Goal: Information Seeking & Learning: Learn about a topic

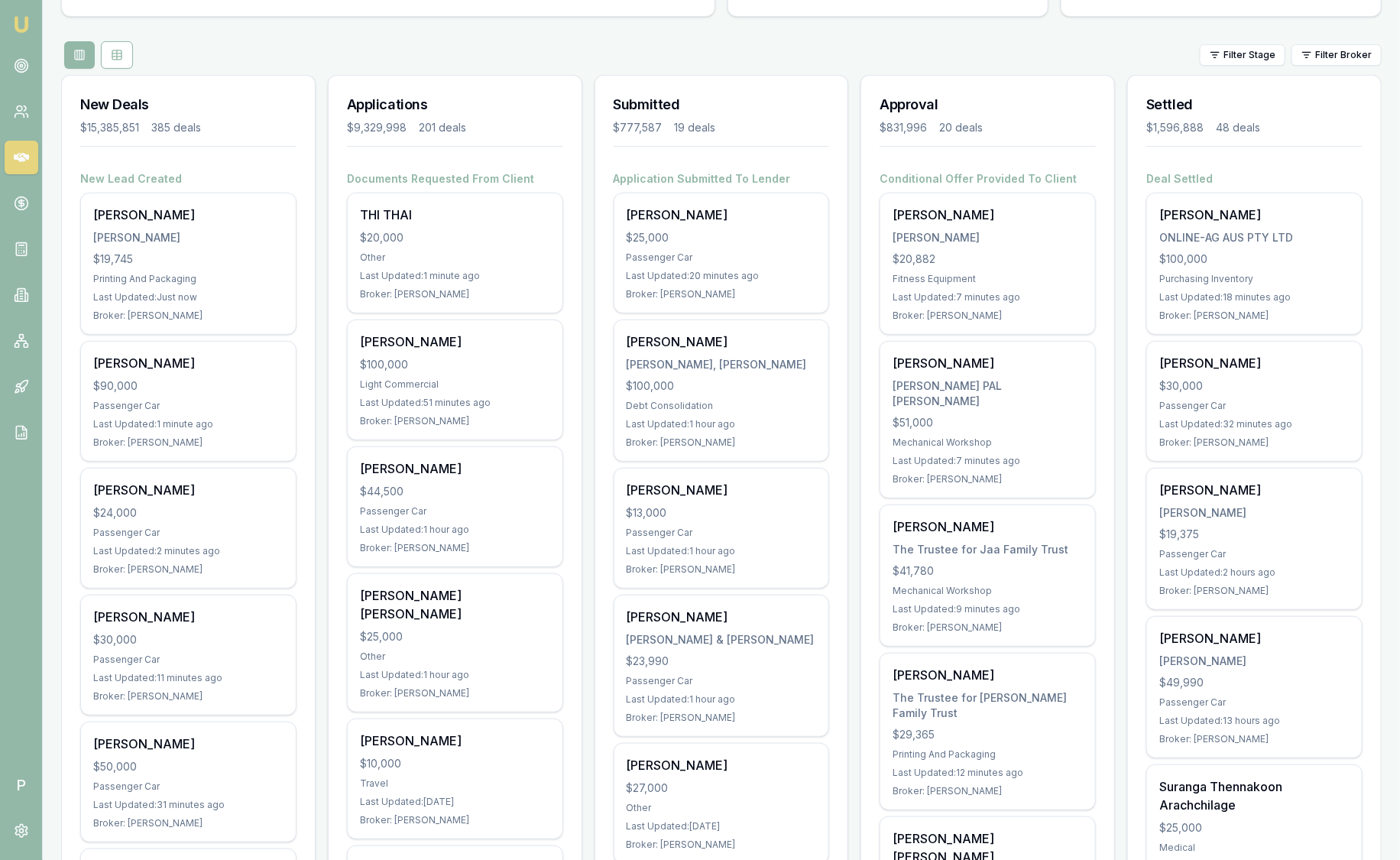
scroll to position [95, 0]
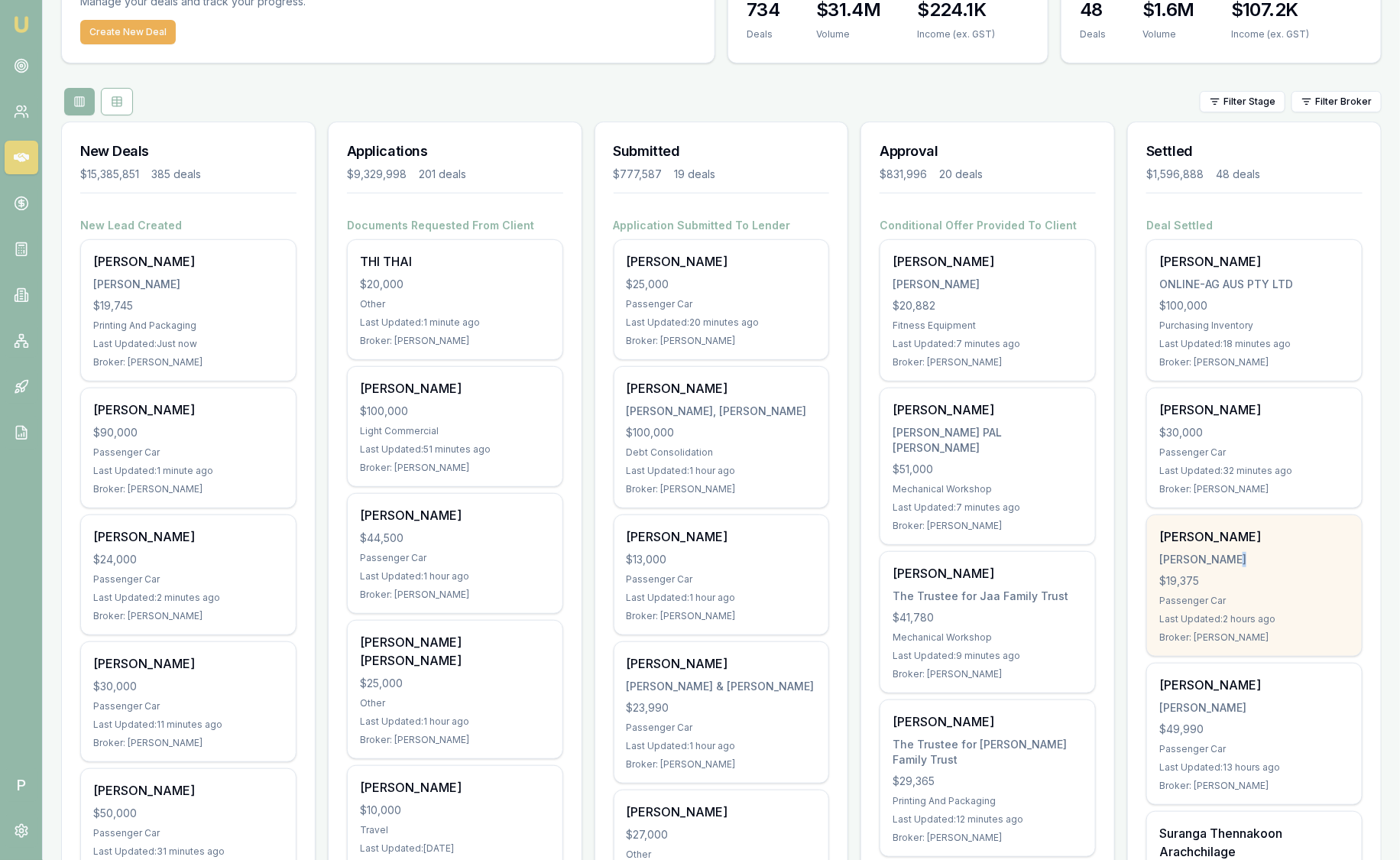
click at [1238, 549] on div "[PERSON_NAME] [PERSON_NAME] $19,375 Passenger Car Last Updated: 2 hours ago Bro…" at bounding box center [1254, 585] width 215 height 141
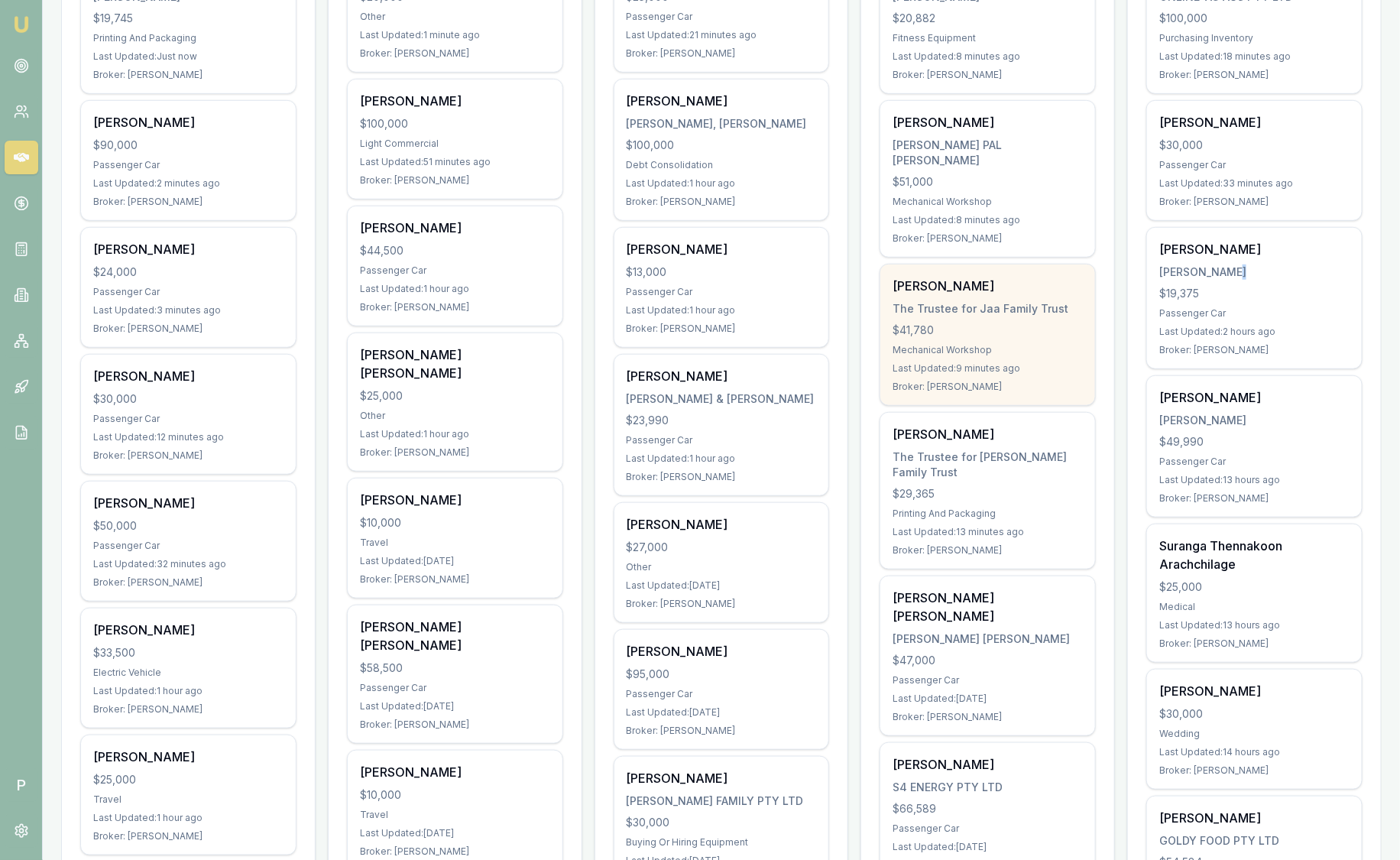
scroll to position [382, 0]
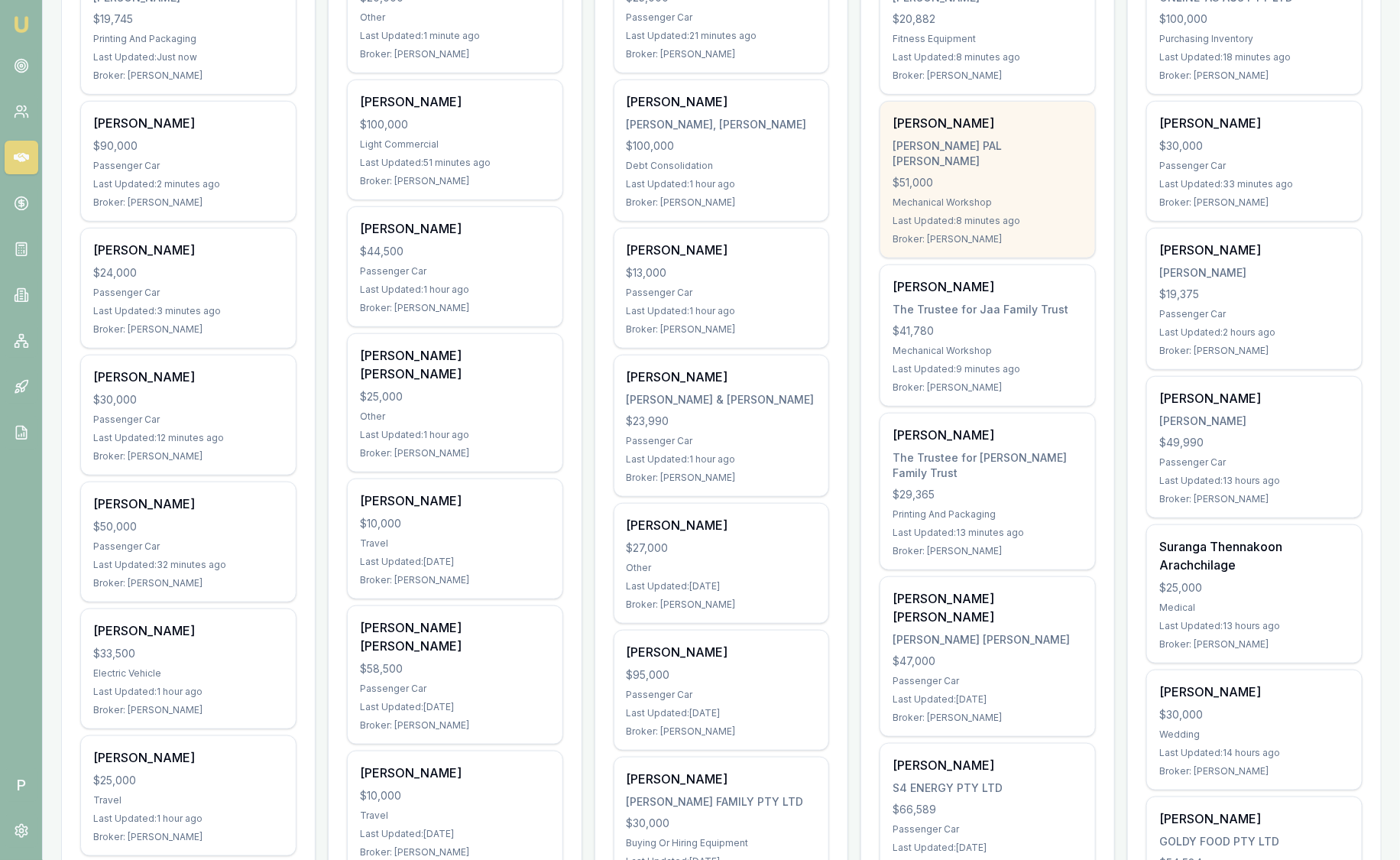
click at [1048, 175] on div "$51,000" at bounding box center [988, 183] width 190 height 15
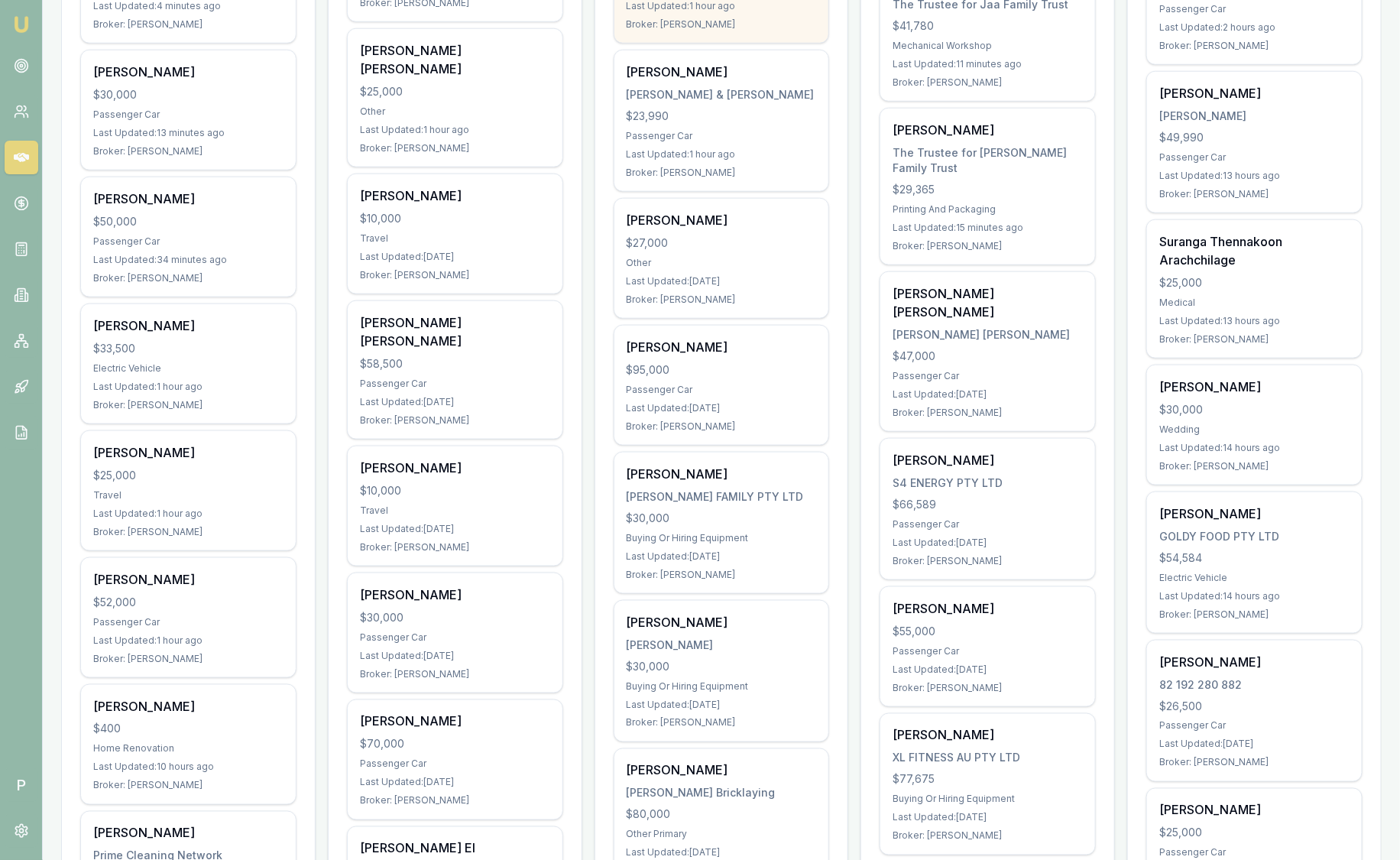
scroll to position [764, 0]
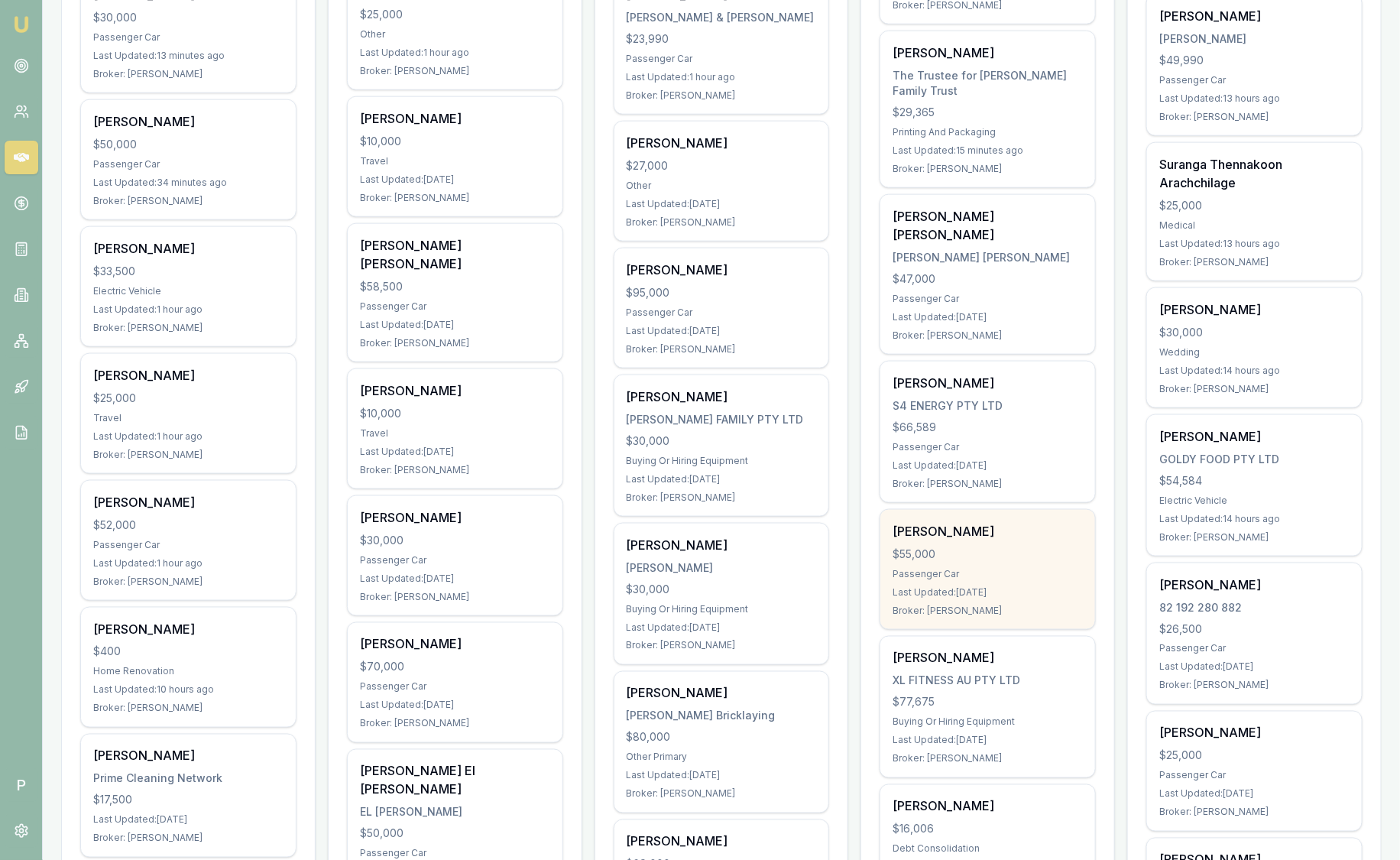
click at [938, 522] on div "[PERSON_NAME]" at bounding box center [988, 531] width 190 height 19
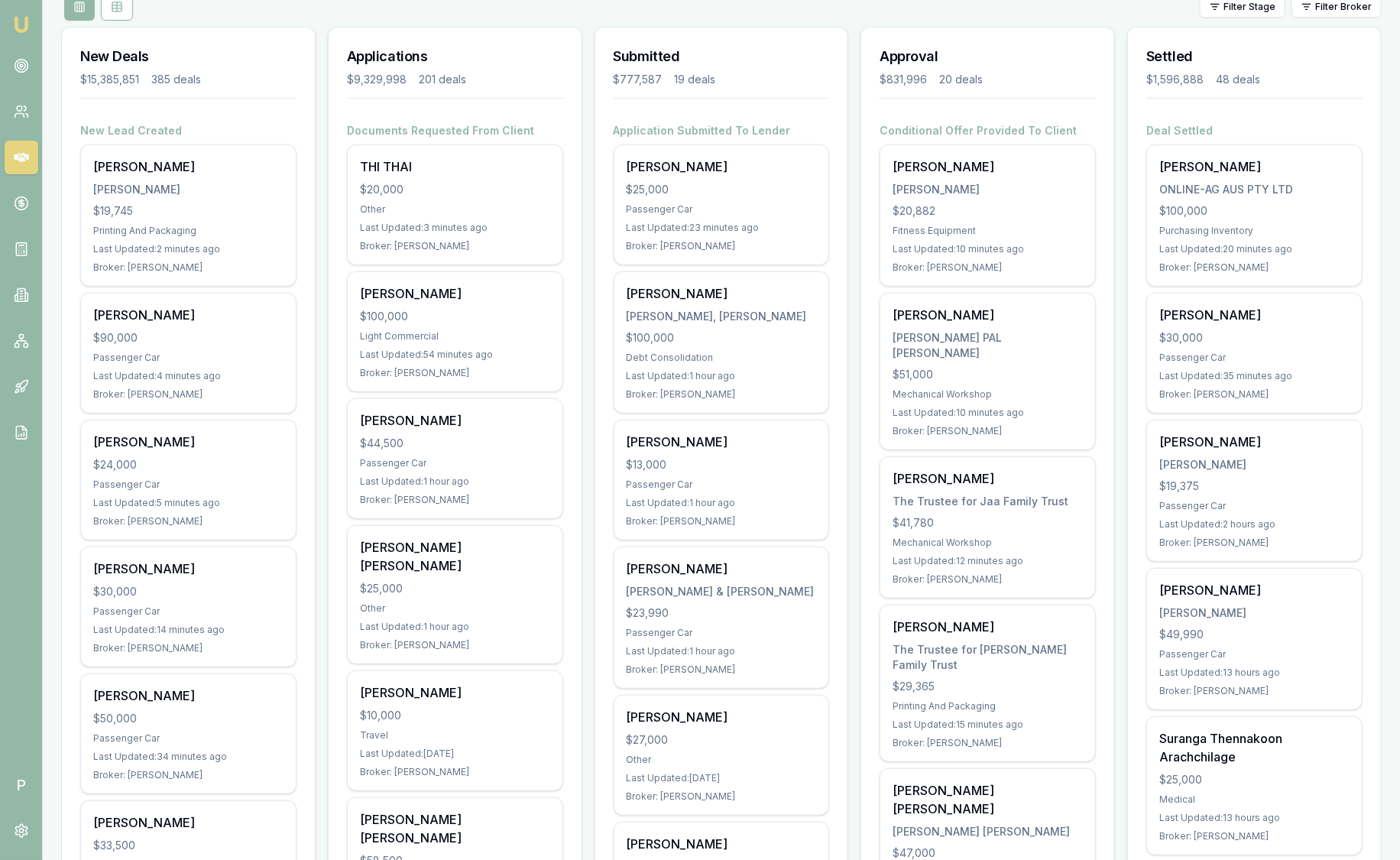
scroll to position [190, 0]
click at [19, 295] on icon at bounding box center [21, 295] width 15 height 15
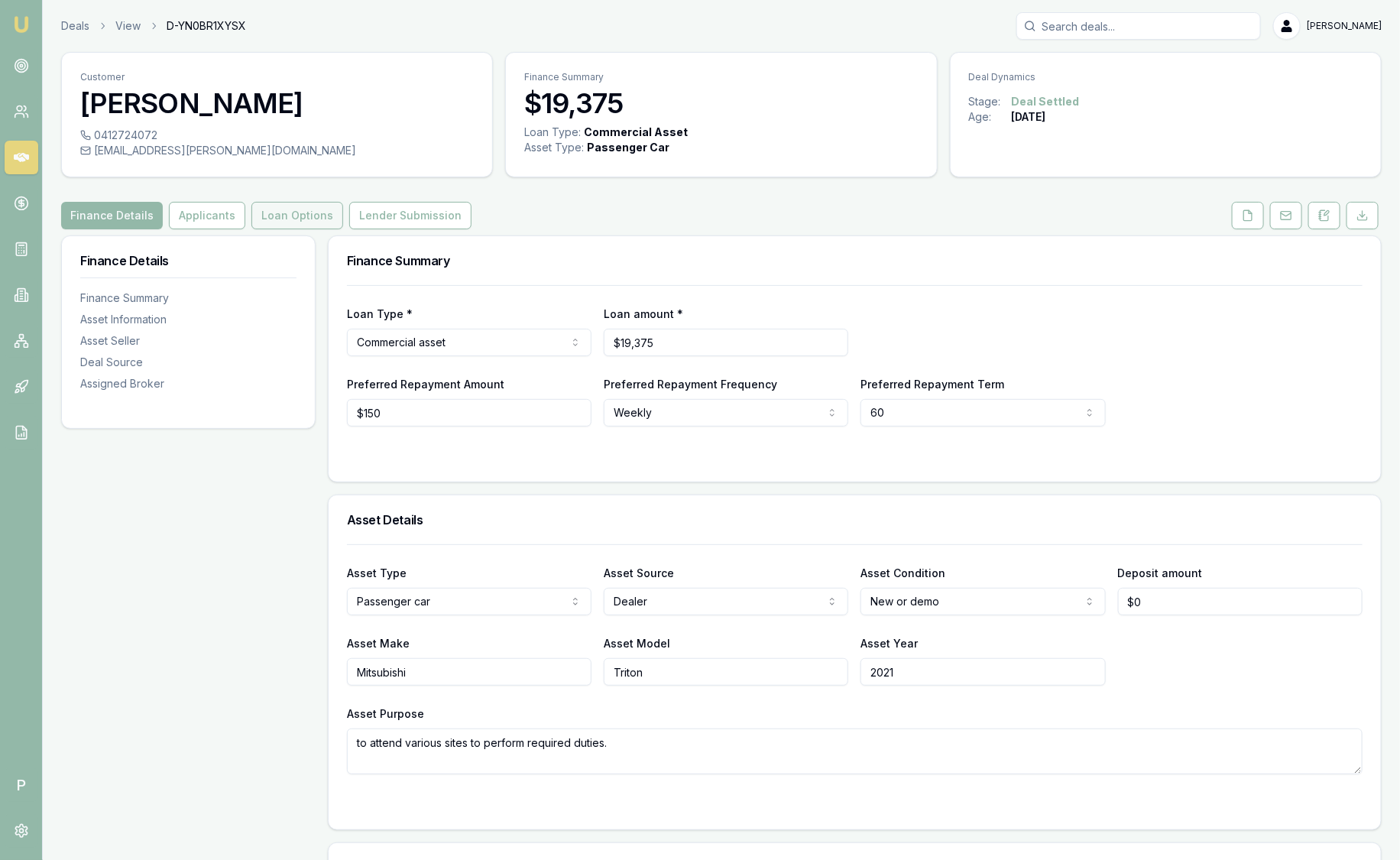
click at [297, 206] on button "Loan Options" at bounding box center [297, 216] width 92 height 28
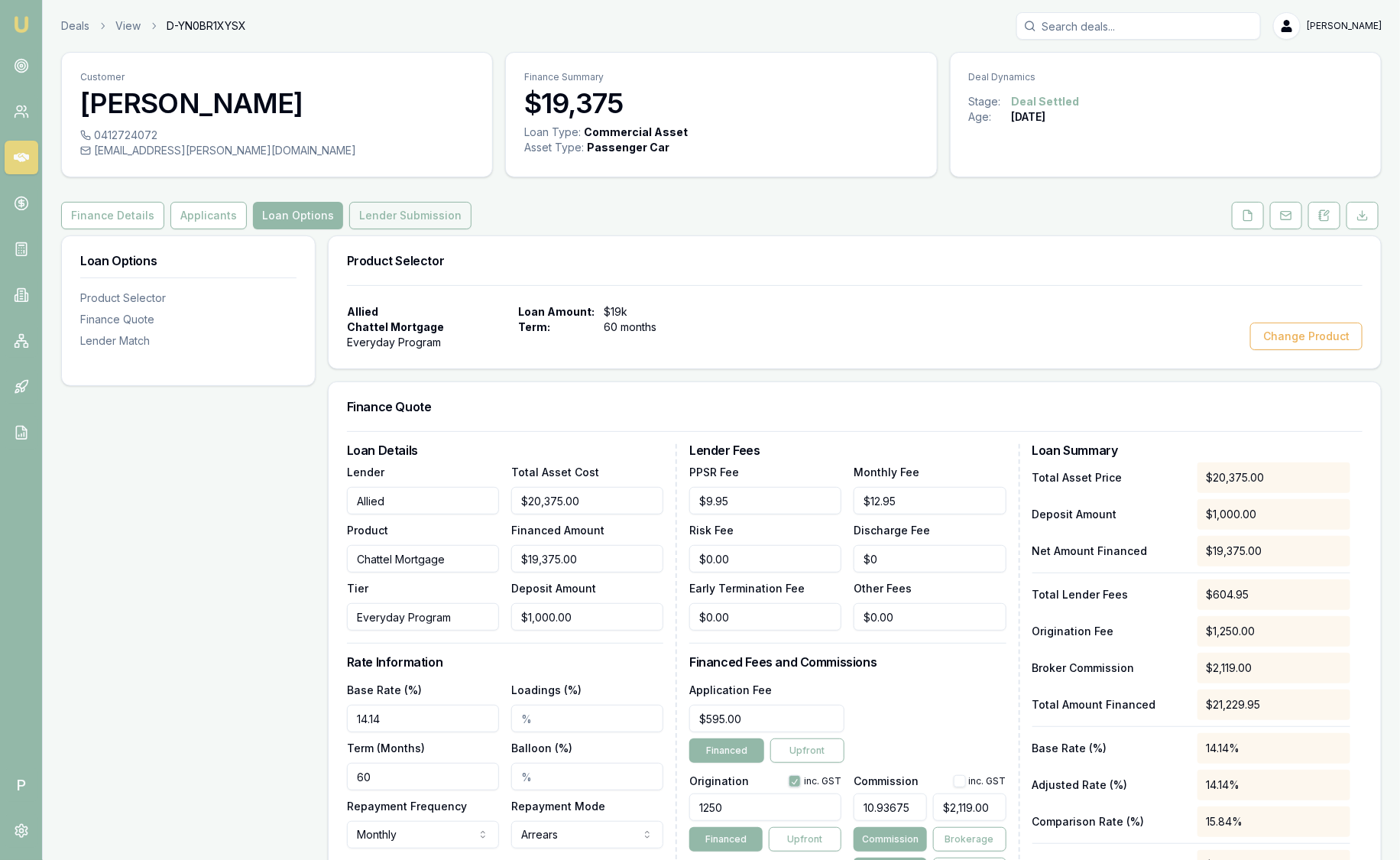
click at [366, 205] on button "Lender Submission" at bounding box center [410, 216] width 122 height 28
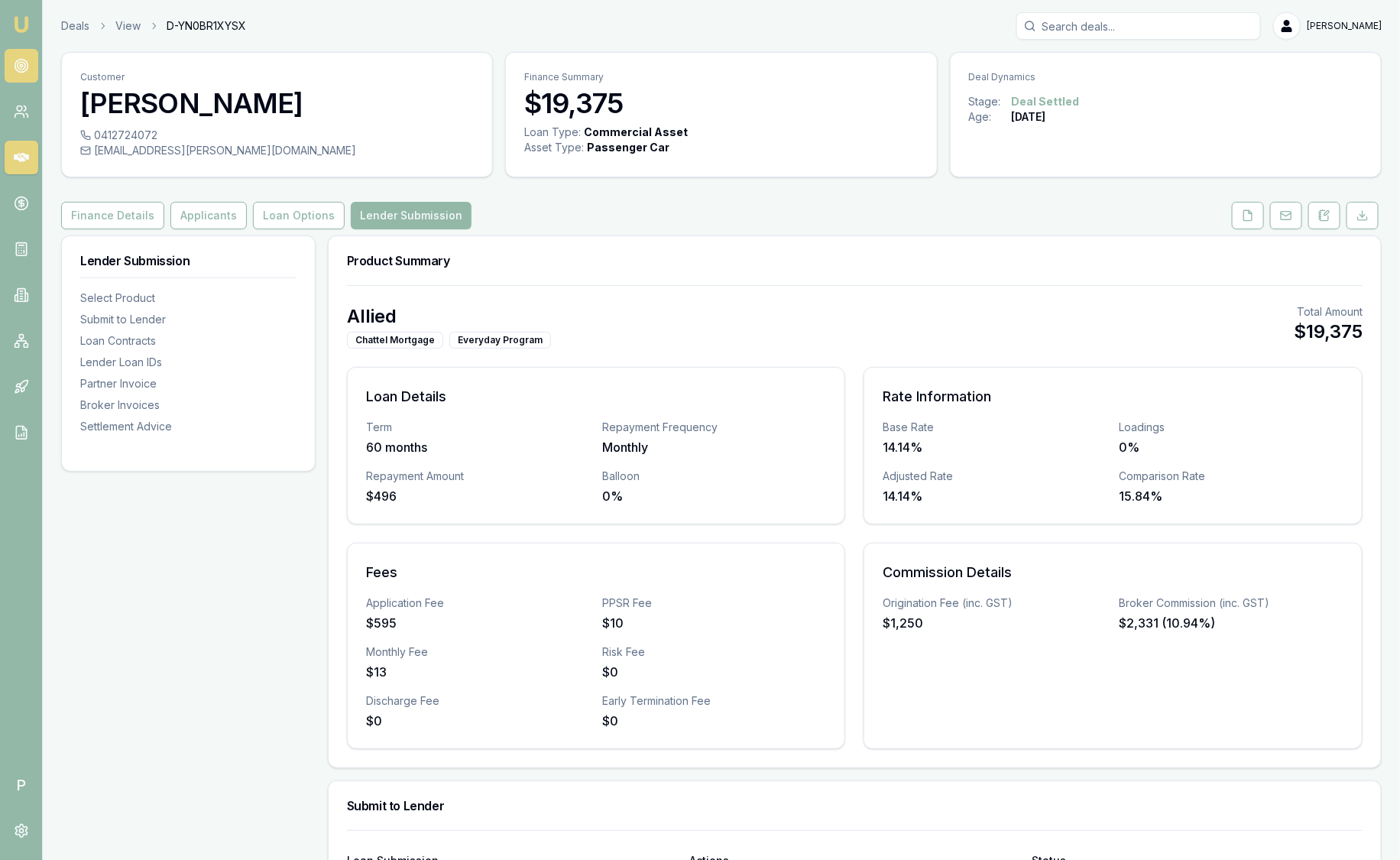
click at [25, 69] on icon at bounding box center [21, 66] width 15 height 15
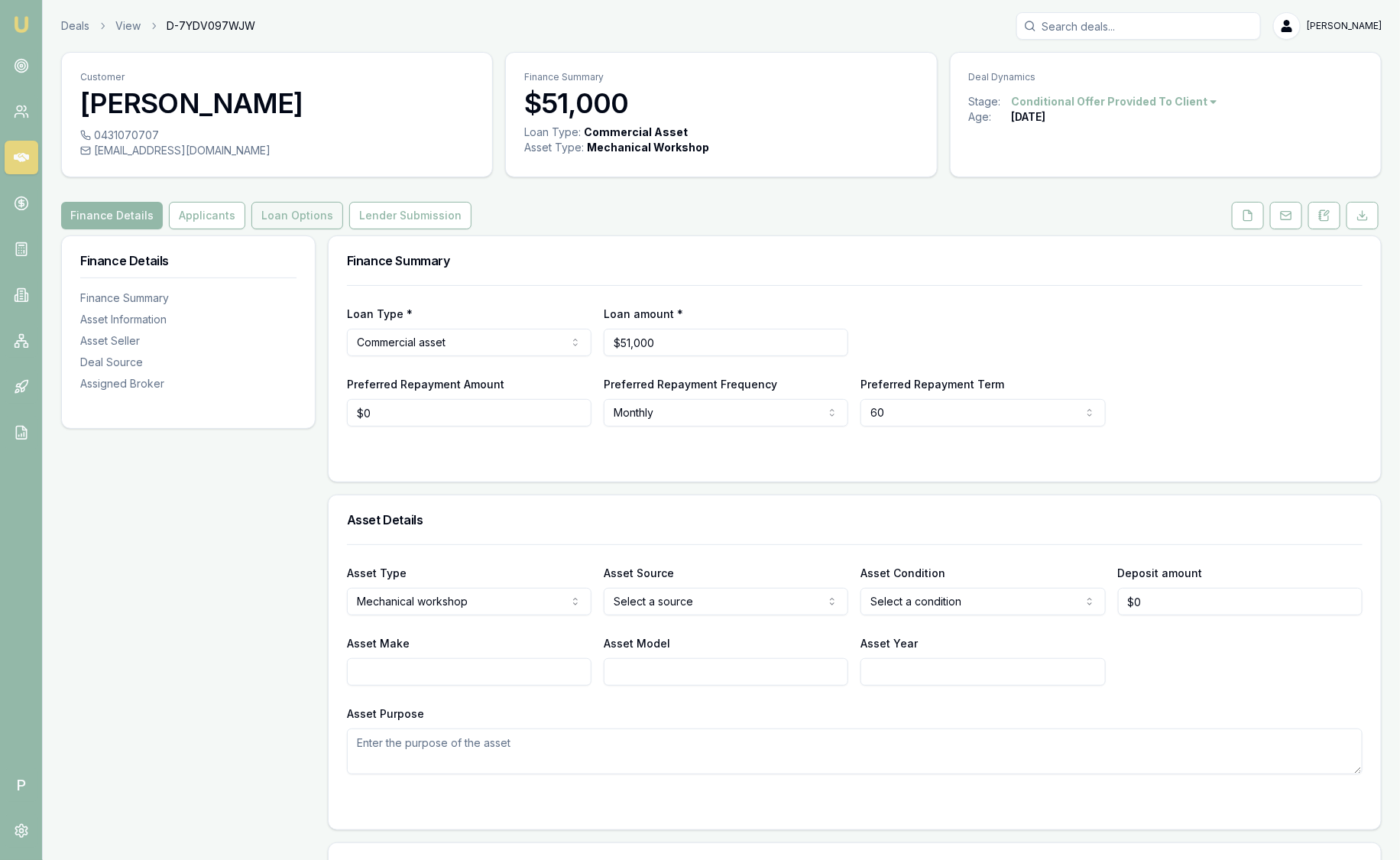
click at [275, 219] on button "Loan Options" at bounding box center [297, 216] width 92 height 28
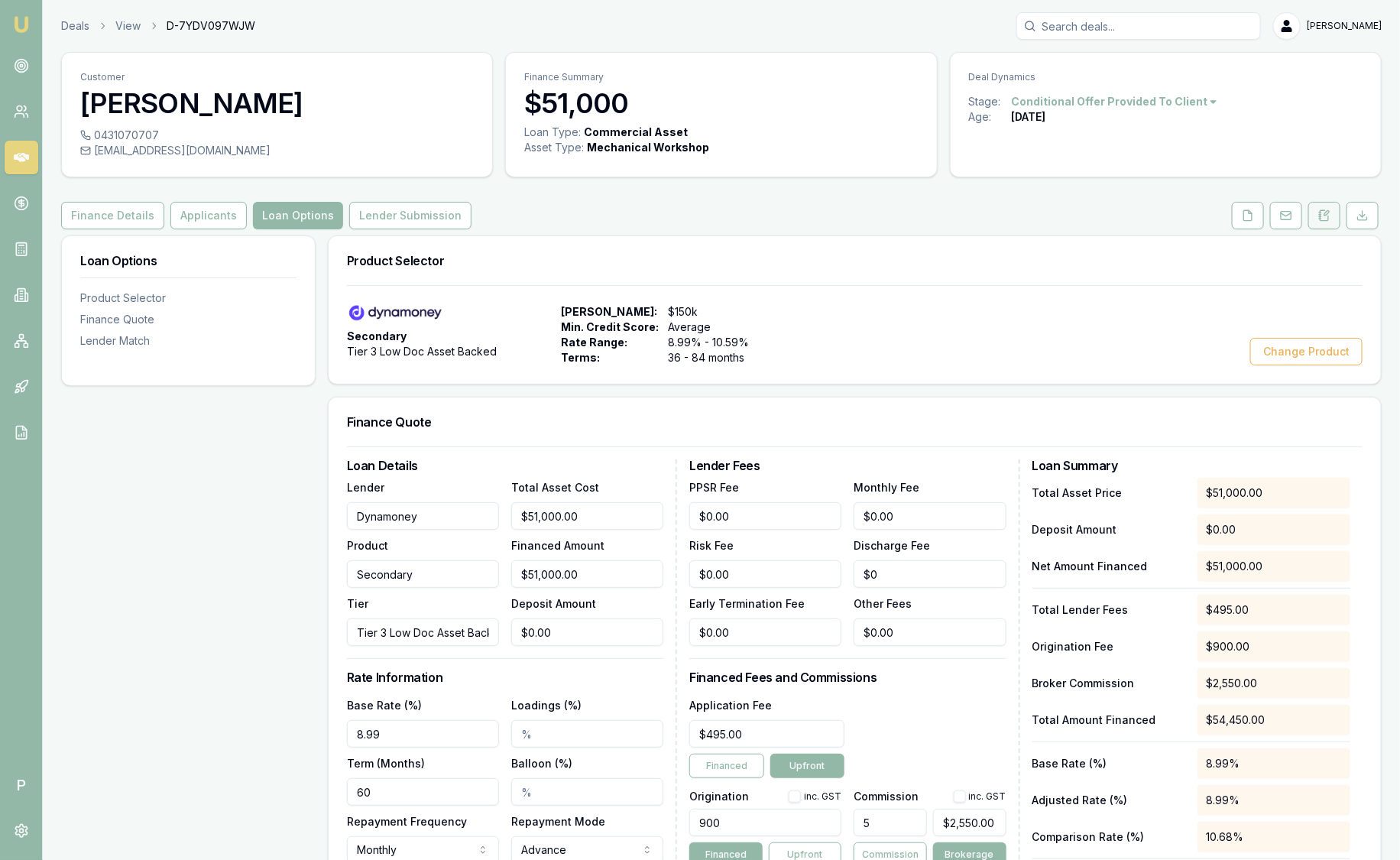
click at [1333, 215] on button at bounding box center [1325, 216] width 32 height 28
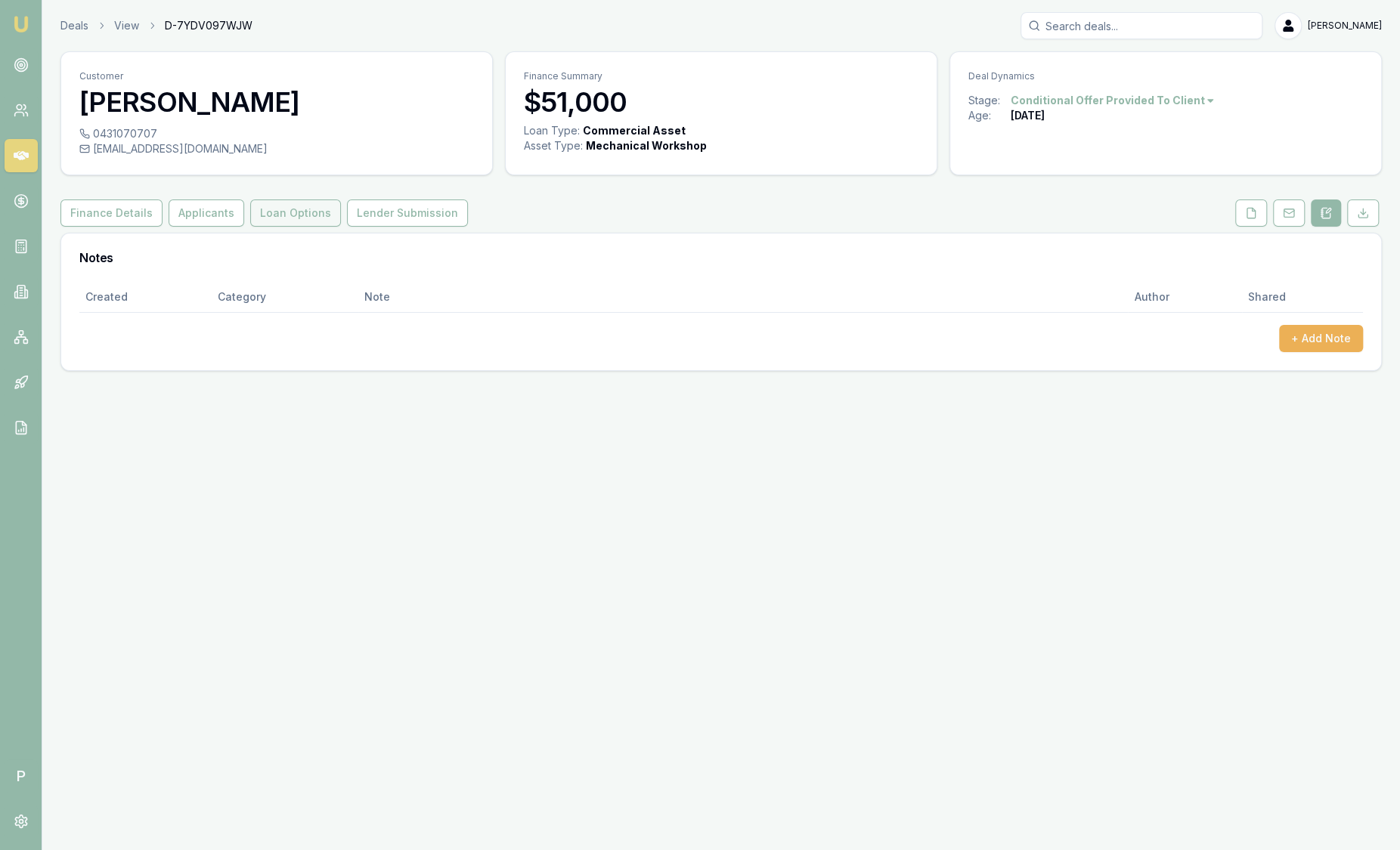
click at [296, 213] on button "Loan Options" at bounding box center [295, 213] width 91 height 27
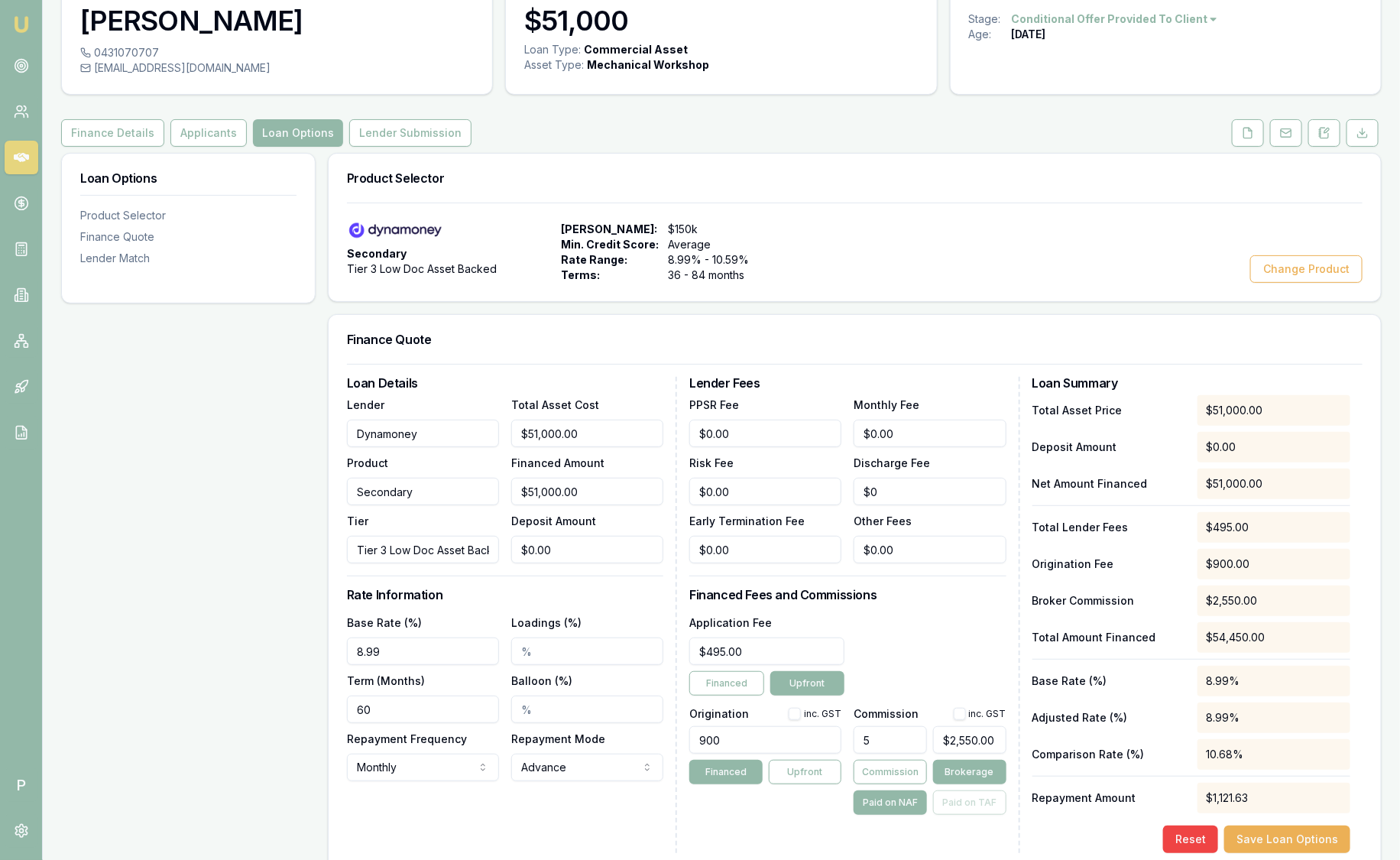
scroll to position [37, 0]
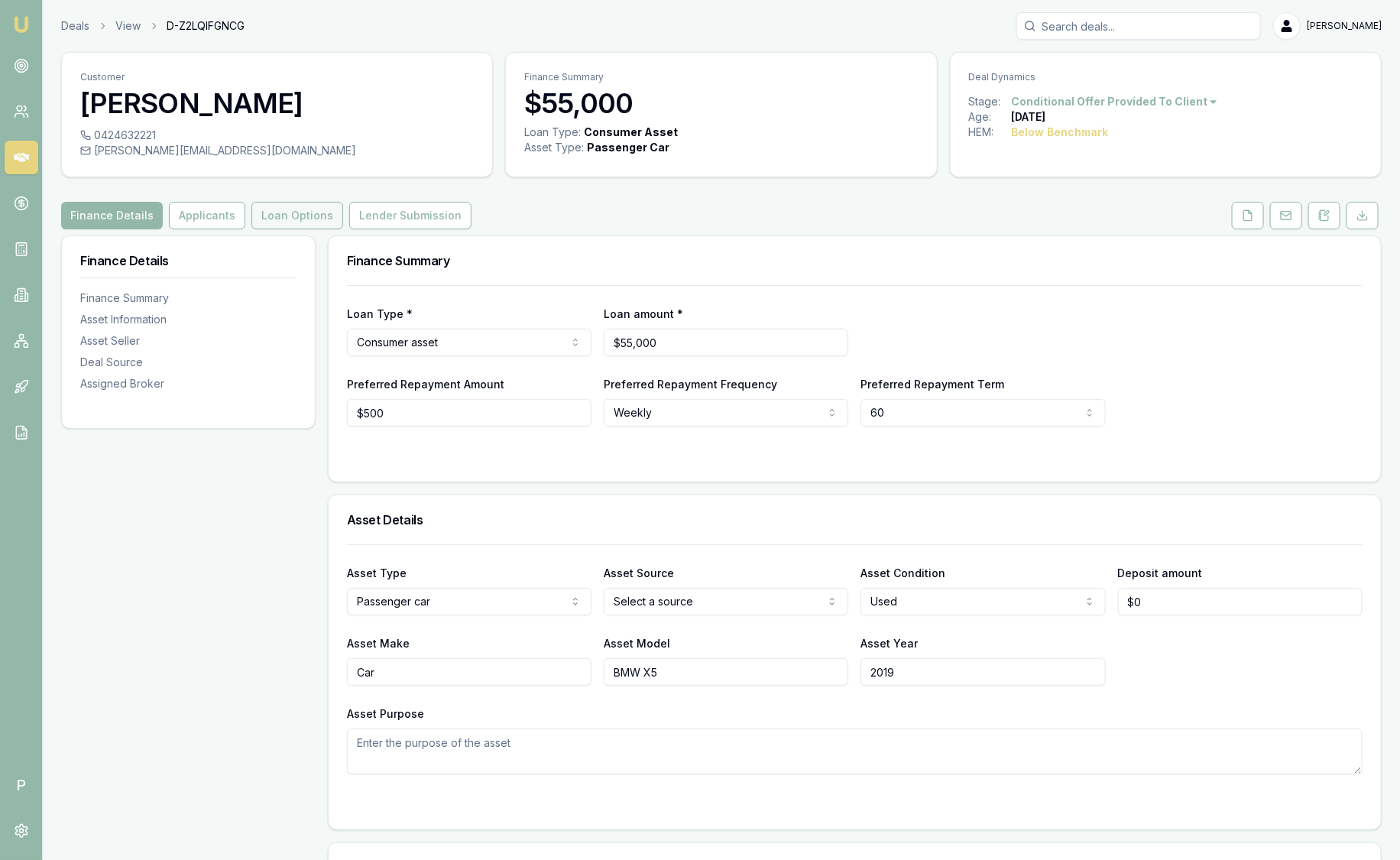
click at [307, 213] on button "Loan Options" at bounding box center [297, 216] width 92 height 28
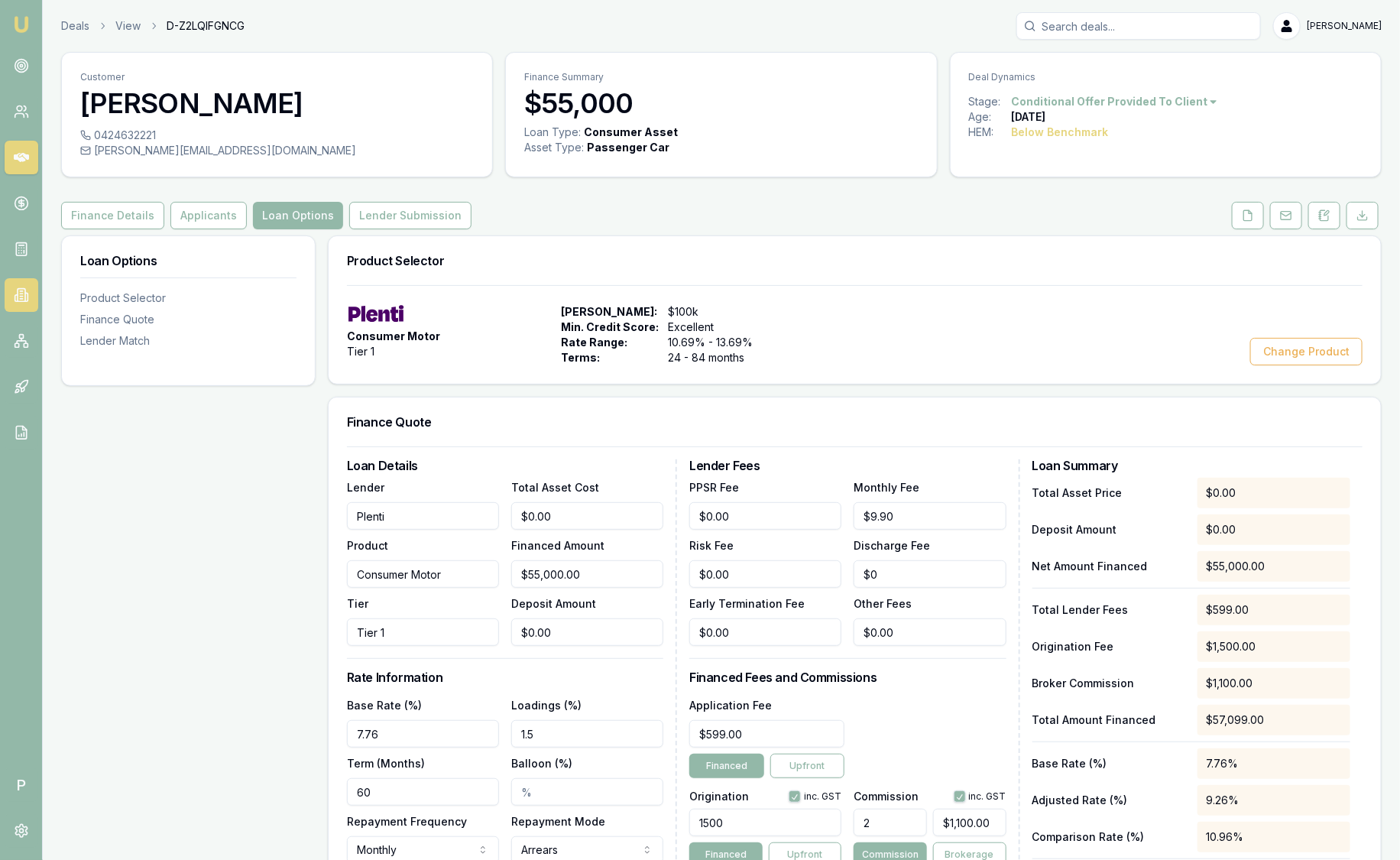
click at [29, 295] on link at bounding box center [21, 295] width 34 height 34
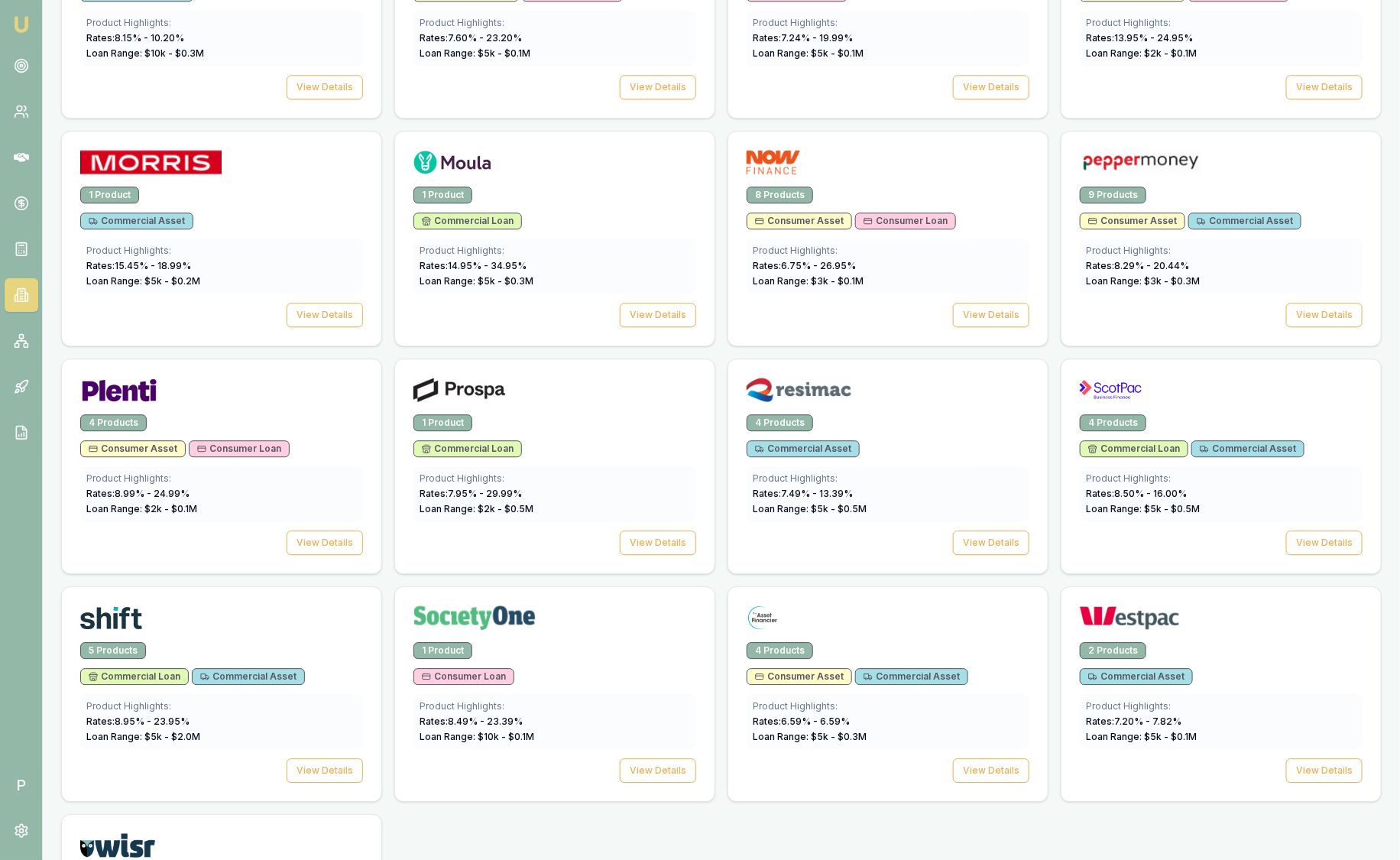
scroll to position [1815, 0]
click at [925, 620] on div at bounding box center [889, 621] width 283 height 30
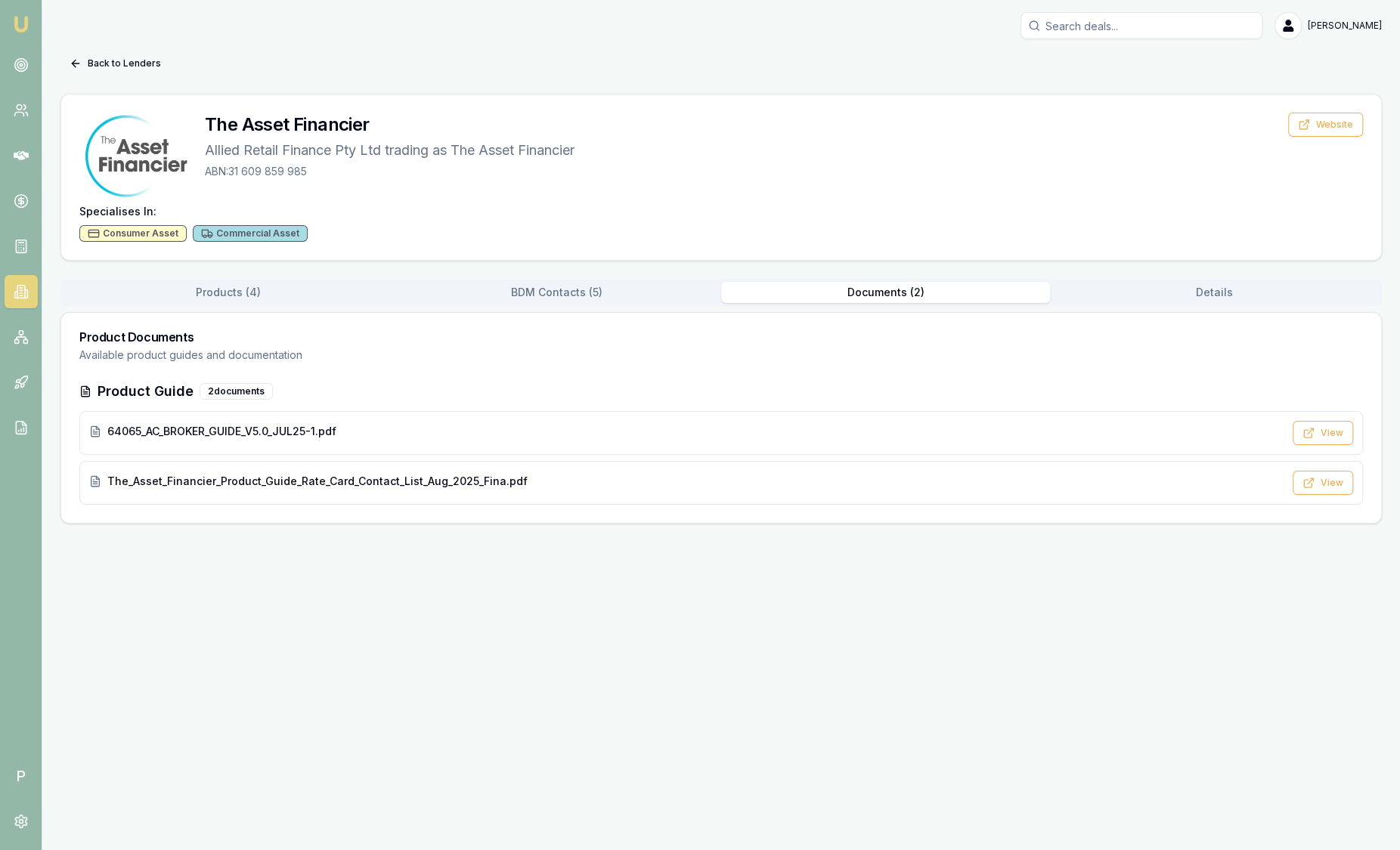
click at [864, 282] on button "Documents ( 2 )" at bounding box center [885, 291] width 329 height 21
click at [523, 495] on div "The_Asset_Financier_Product_Guide_Rate_Card_Contact_List_Aug_2025_Fina.pdf View" at bounding box center [720, 483] width 1283 height 44
click at [518, 484] on div "The_Asset_Financier_Product_Guide_Rate_Card_Contact_List_Aug_2025_Fina.pdf" at bounding box center [686, 481] width 1194 height 15
click at [17, 22] on img at bounding box center [22, 24] width 18 height 18
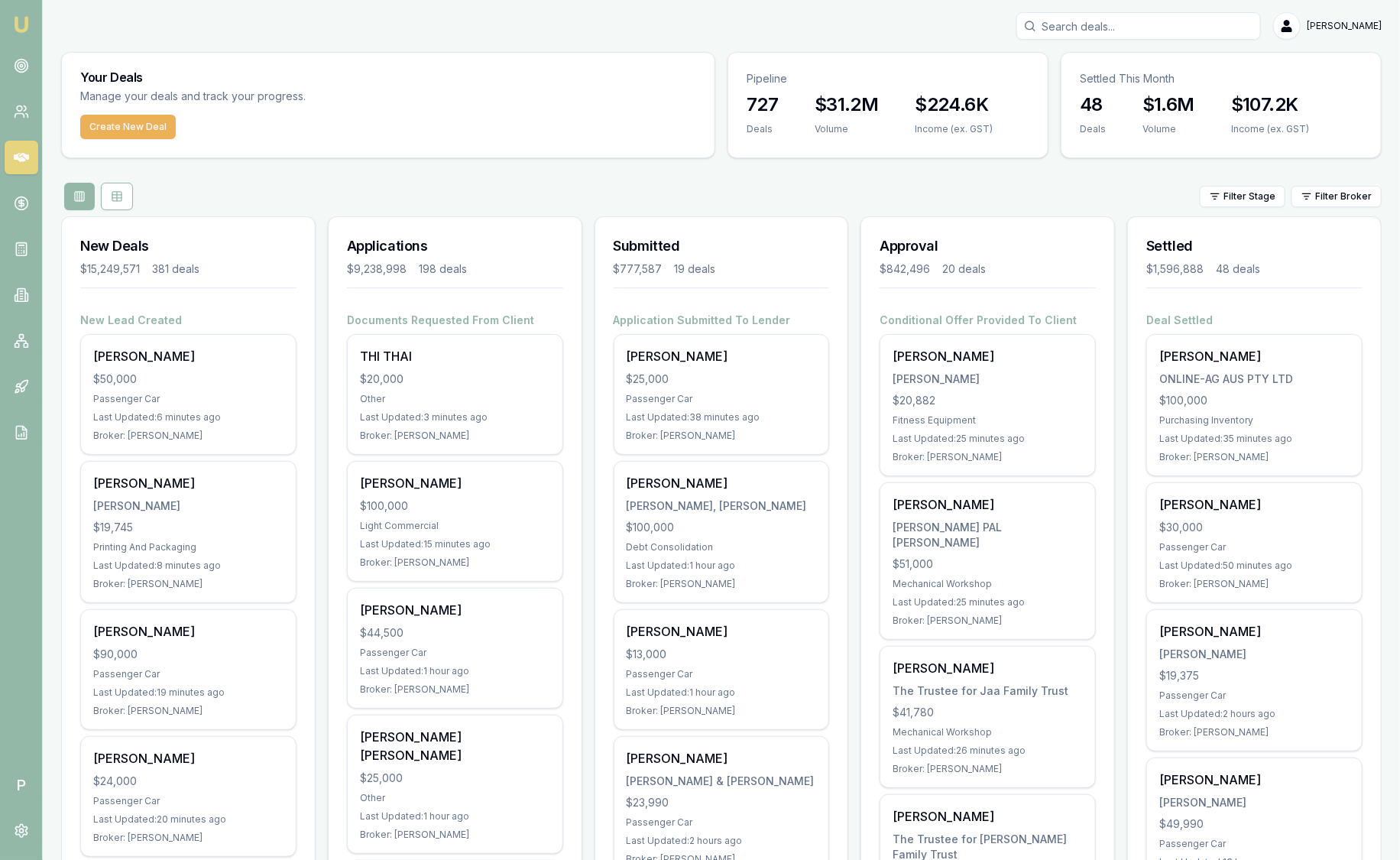
click at [1311, 200] on html "Emu Broker P Sam Crouch Toggle Menu Your Deals Manage your deals and track your…" at bounding box center [700, 430] width 1400 height 860
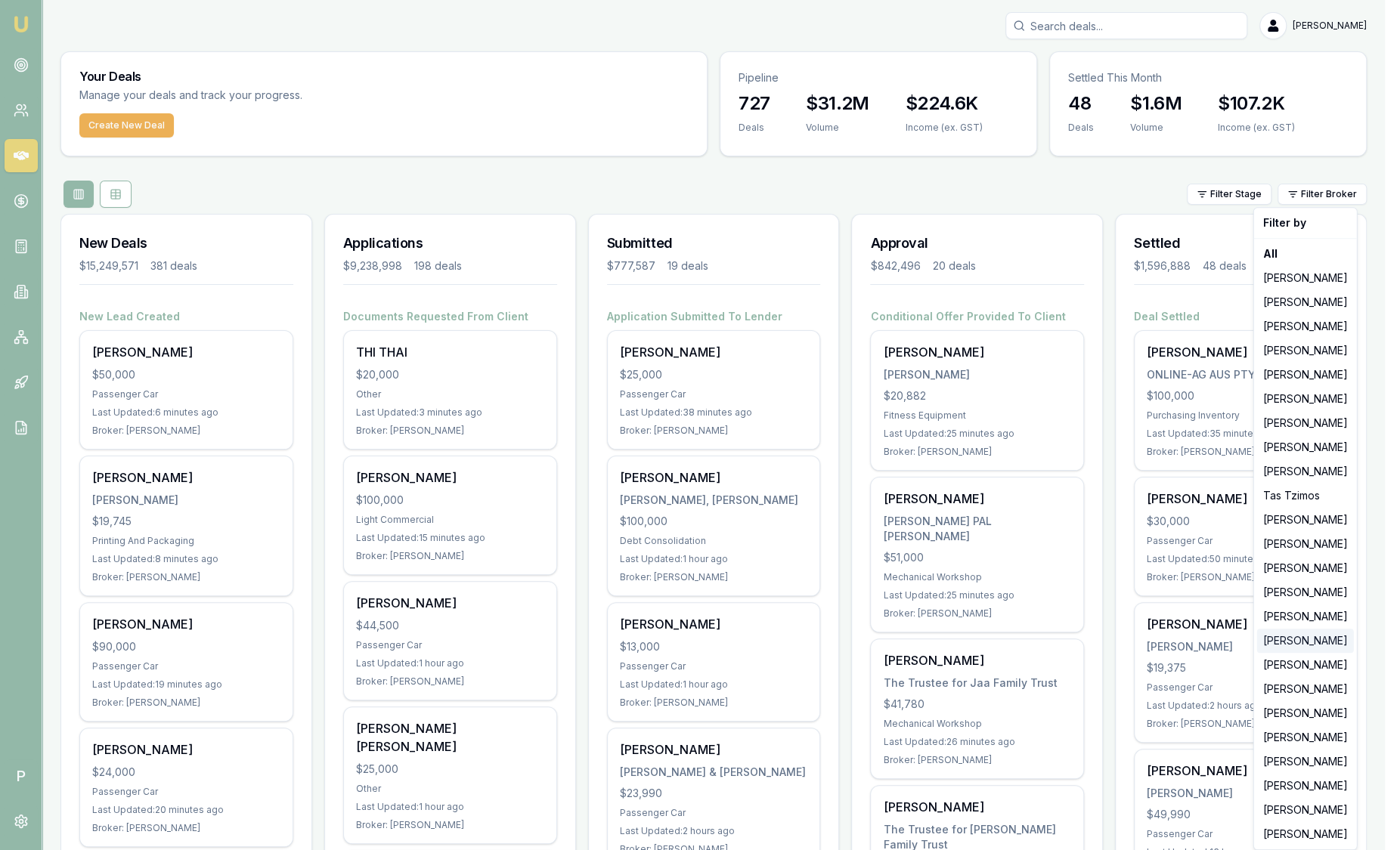
click at [1308, 639] on div "Rachael Connors" at bounding box center [1305, 640] width 97 height 24
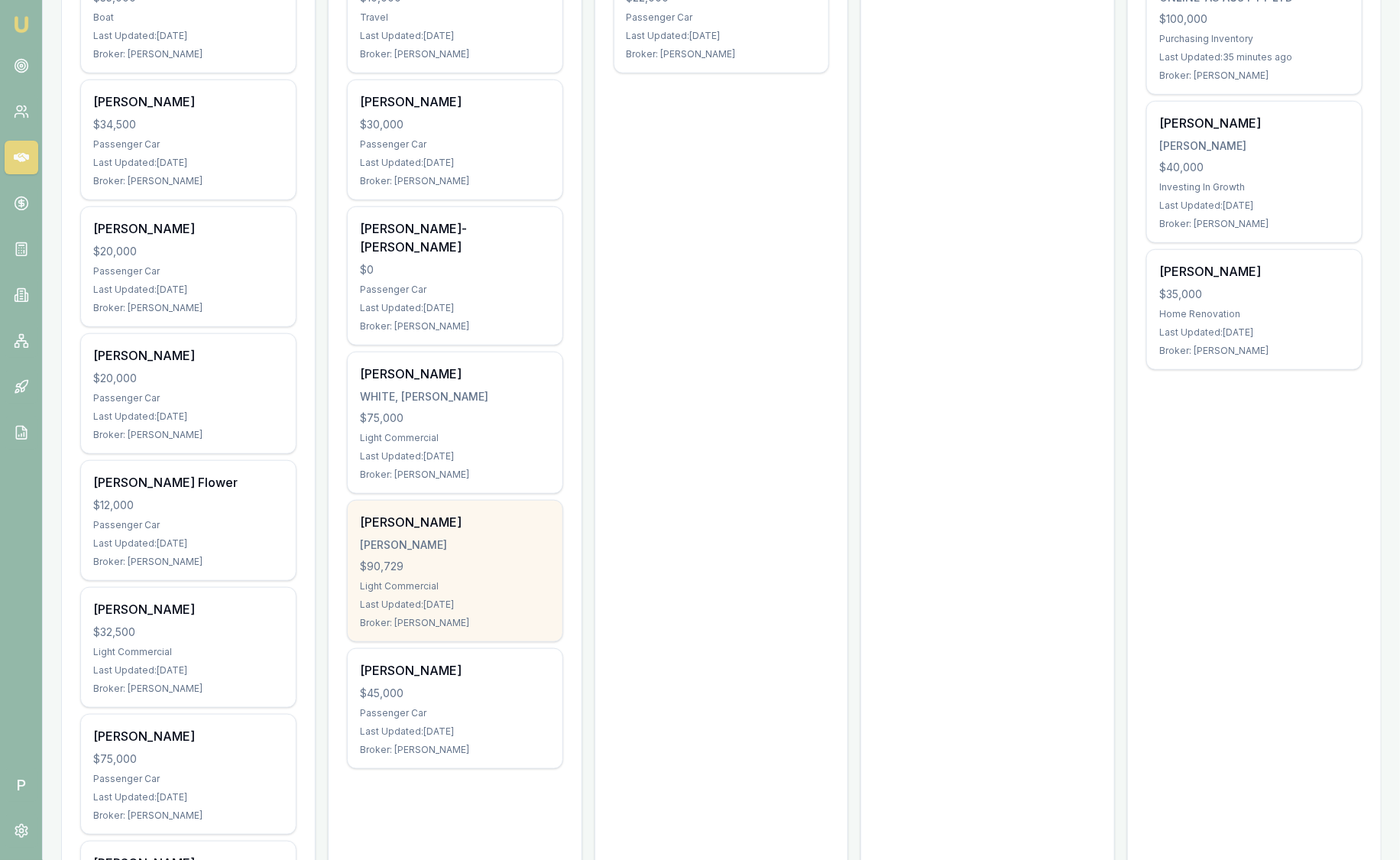
scroll to position [286, 0]
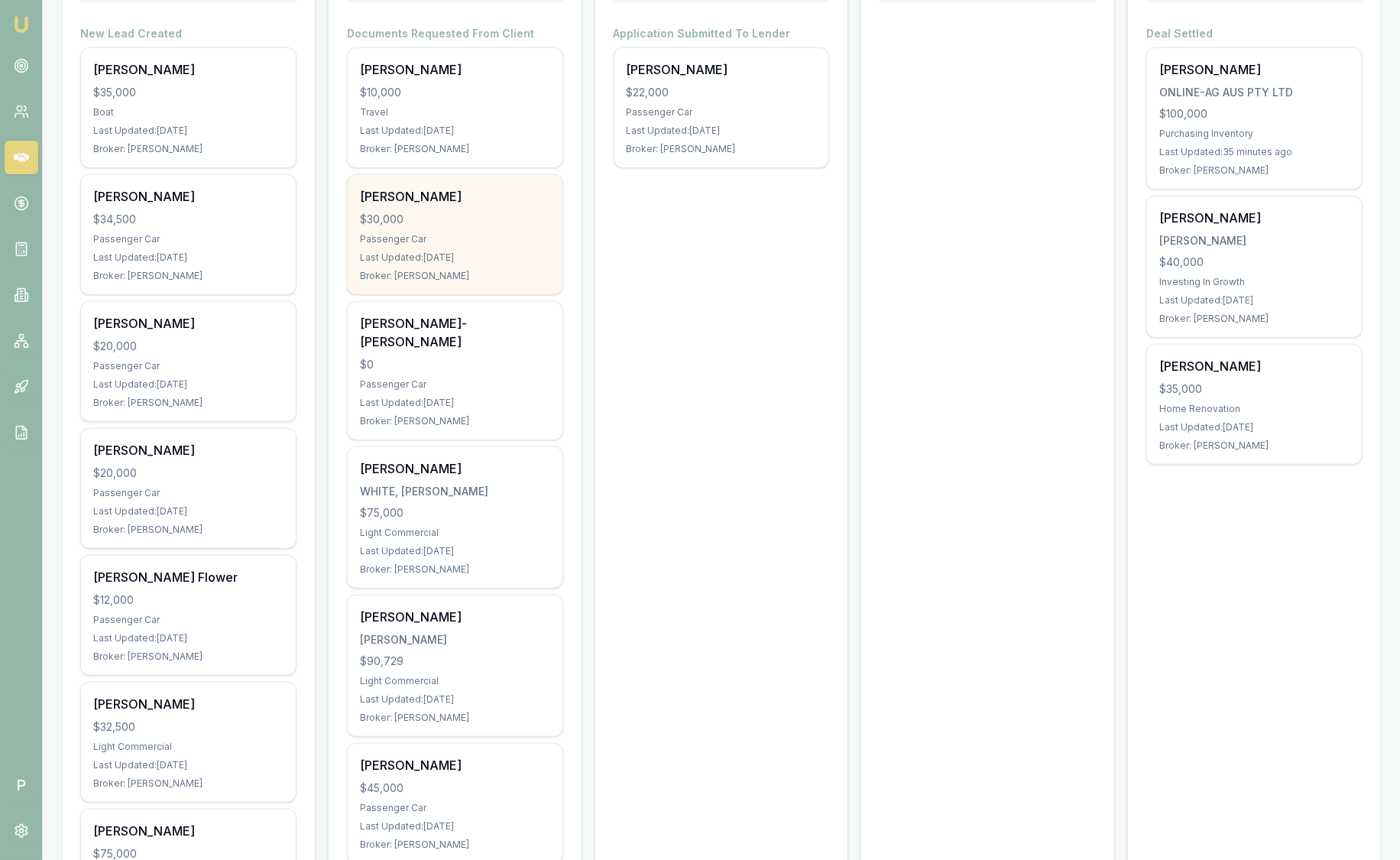
click at [473, 206] on div "Jennifer Scott $30,000 Passenger Car Last Updated: 2 days ago Broker: Rachael C…" at bounding box center [455, 235] width 215 height 120
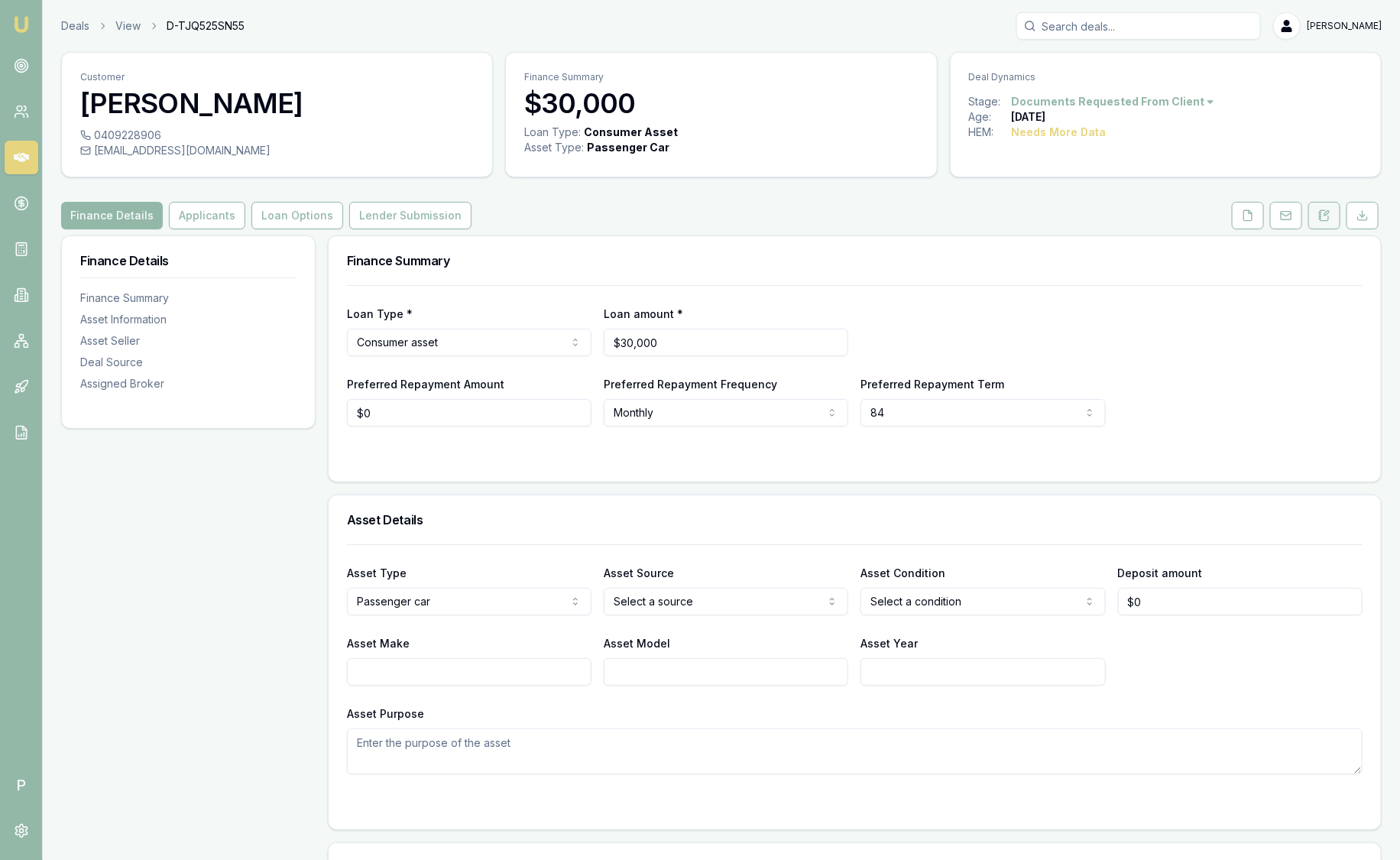
click at [1325, 222] on button at bounding box center [1325, 216] width 32 height 28
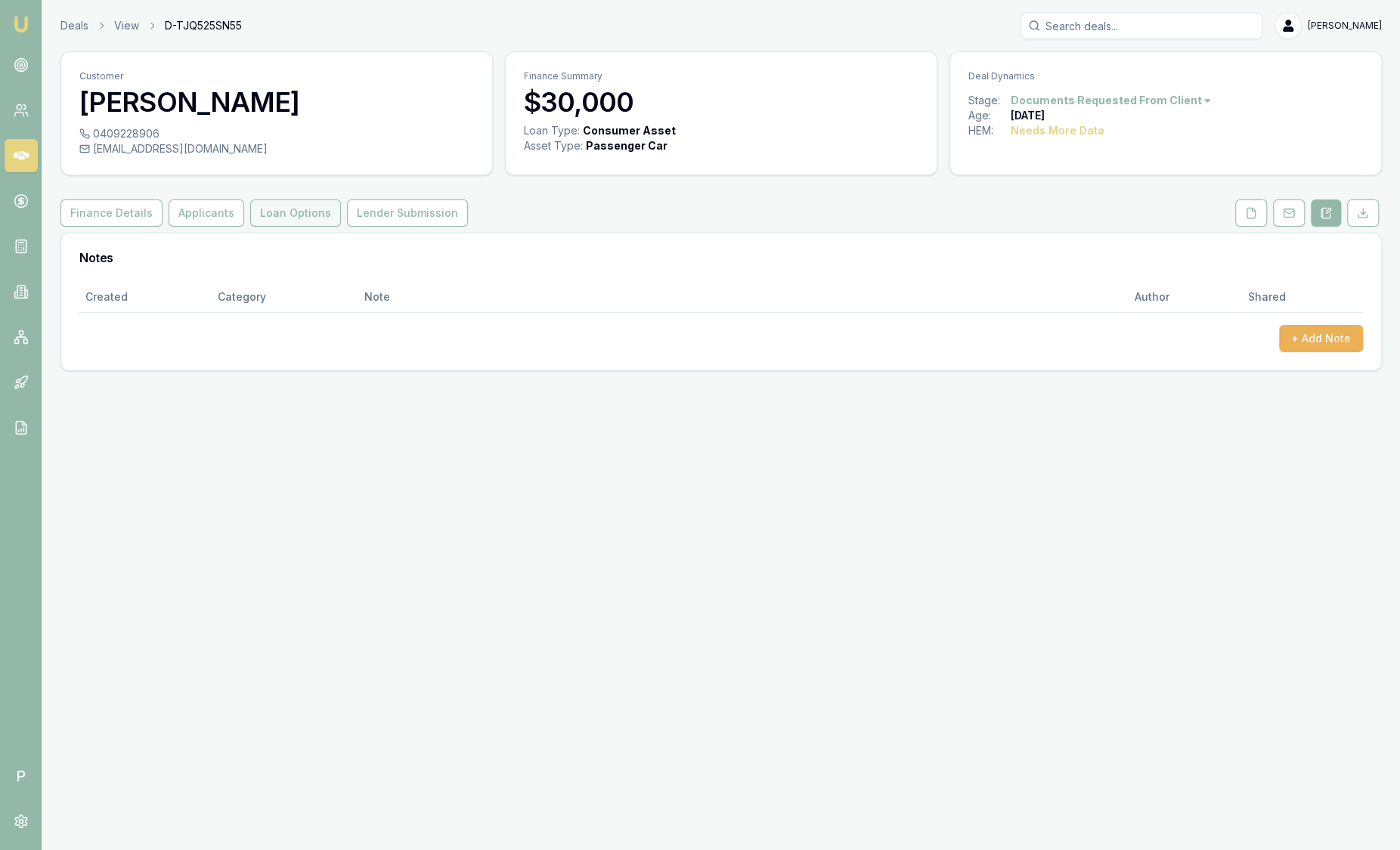
click at [291, 220] on button "Loan Options" at bounding box center [295, 213] width 91 height 27
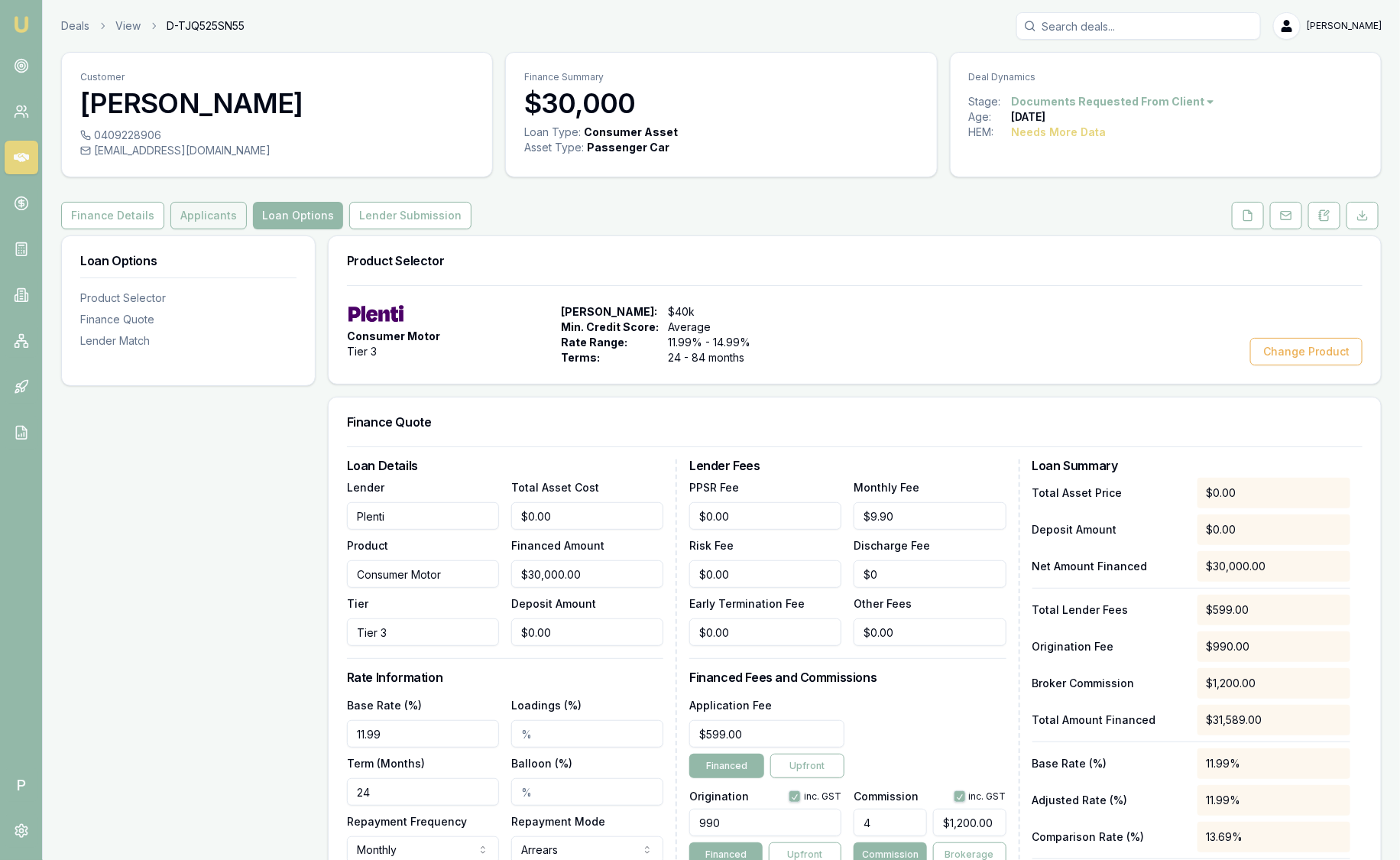
click at [207, 223] on button "Applicants" at bounding box center [208, 216] width 77 height 28
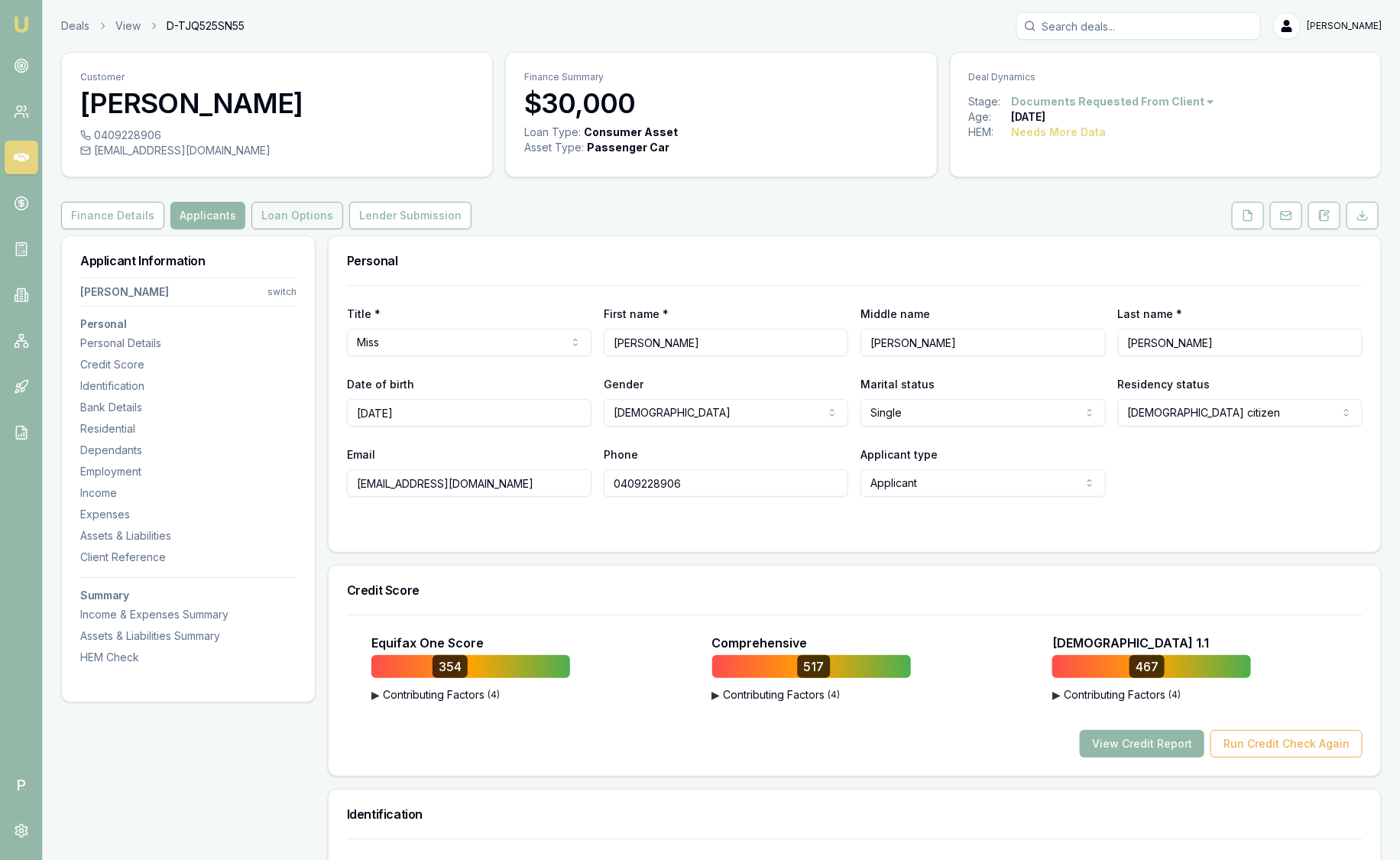
click at [281, 214] on button "Loan Options" at bounding box center [297, 216] width 92 height 28
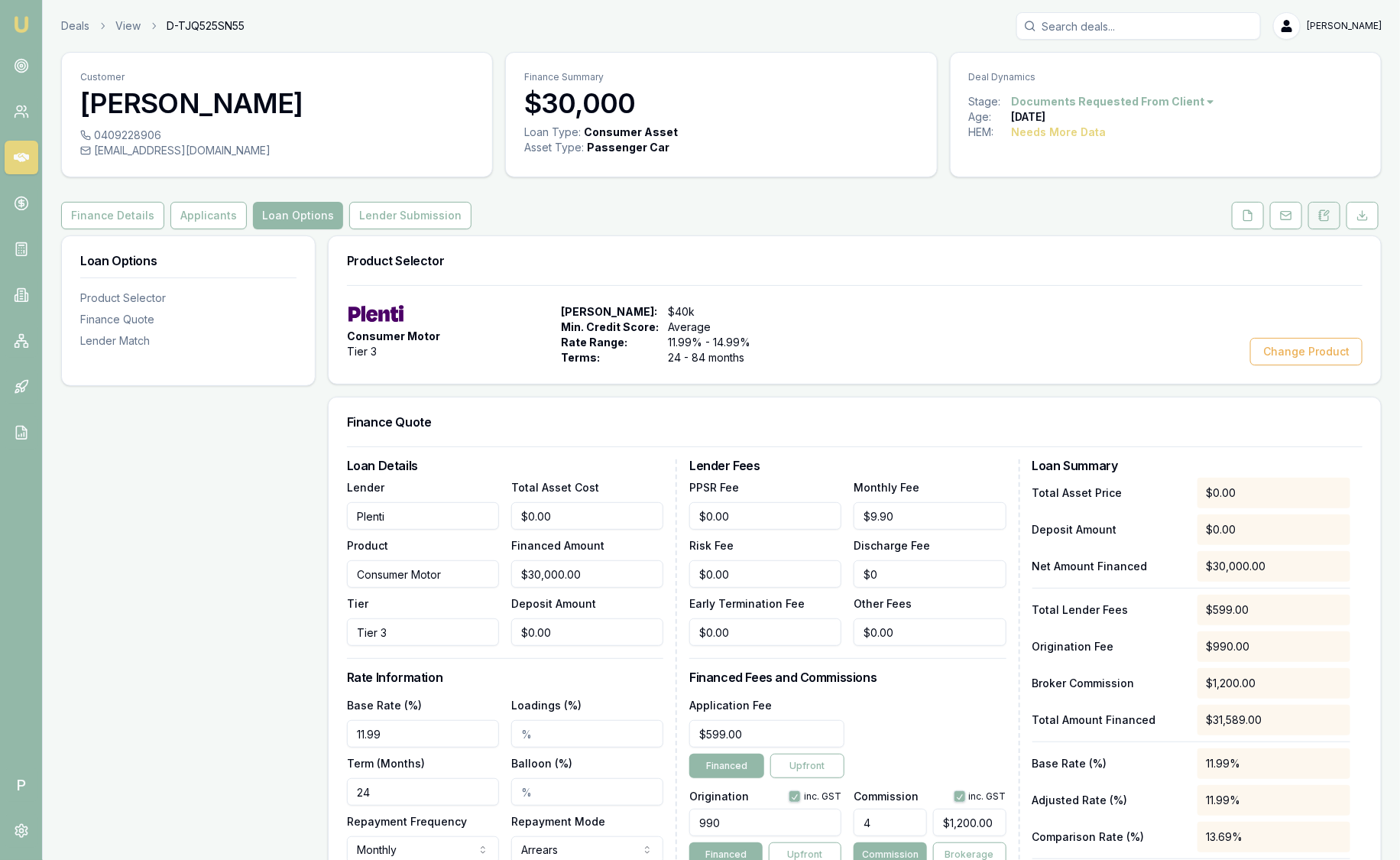
click at [1327, 217] on icon at bounding box center [1324, 216] width 13 height 13
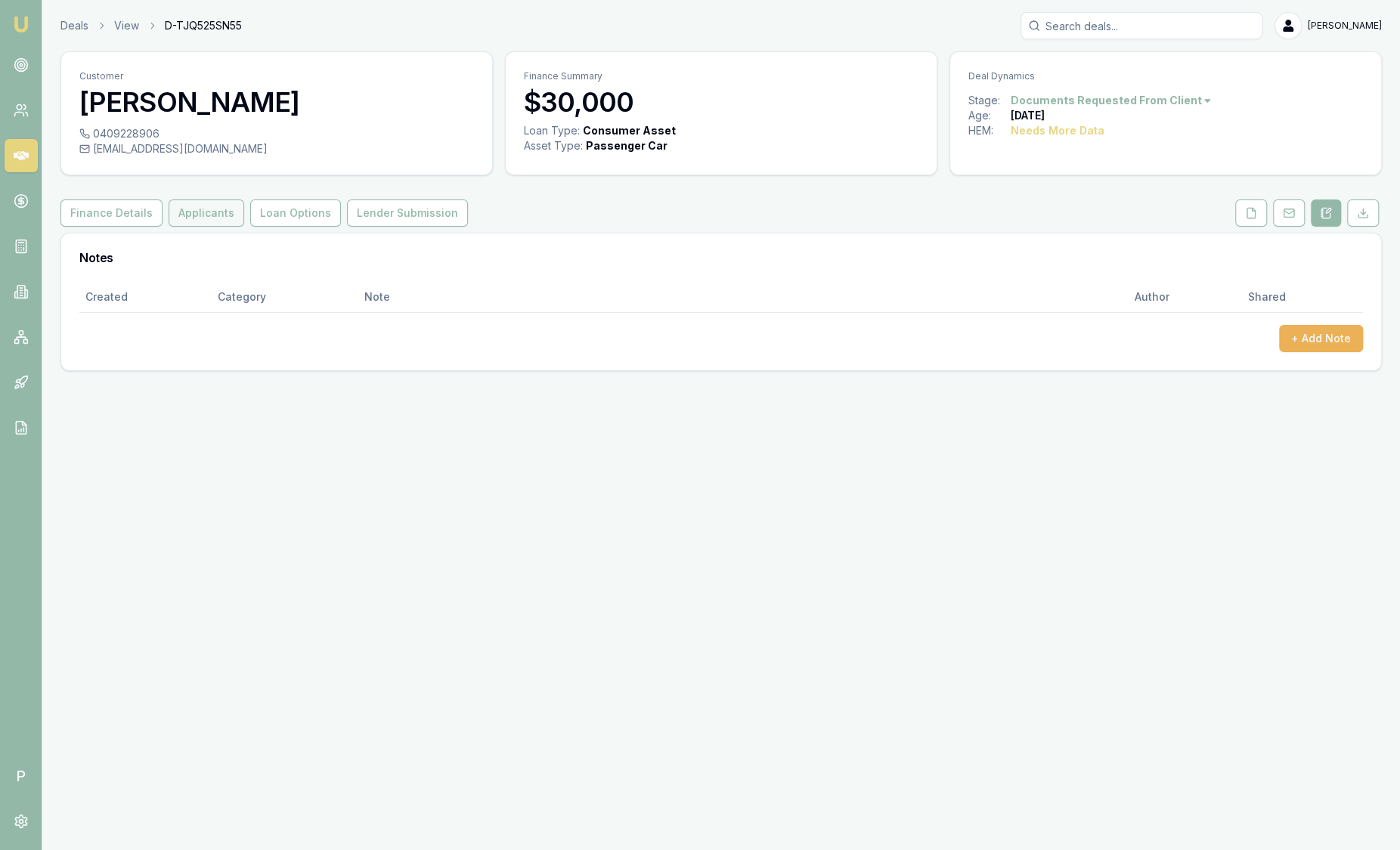
click at [176, 218] on button "Applicants" at bounding box center [206, 213] width 76 height 27
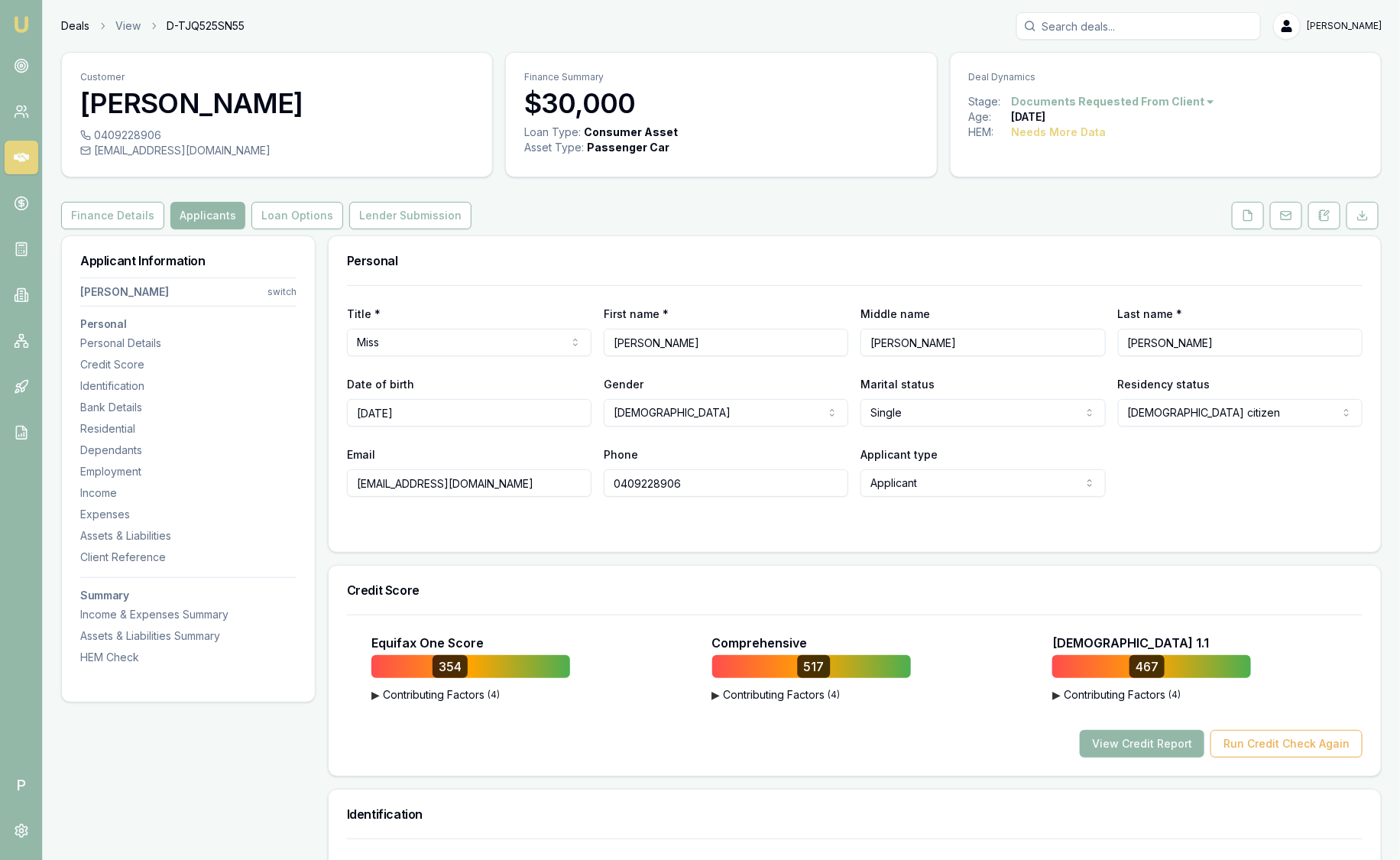
click at [82, 30] on link "Deals" at bounding box center [76, 26] width 29 height 15
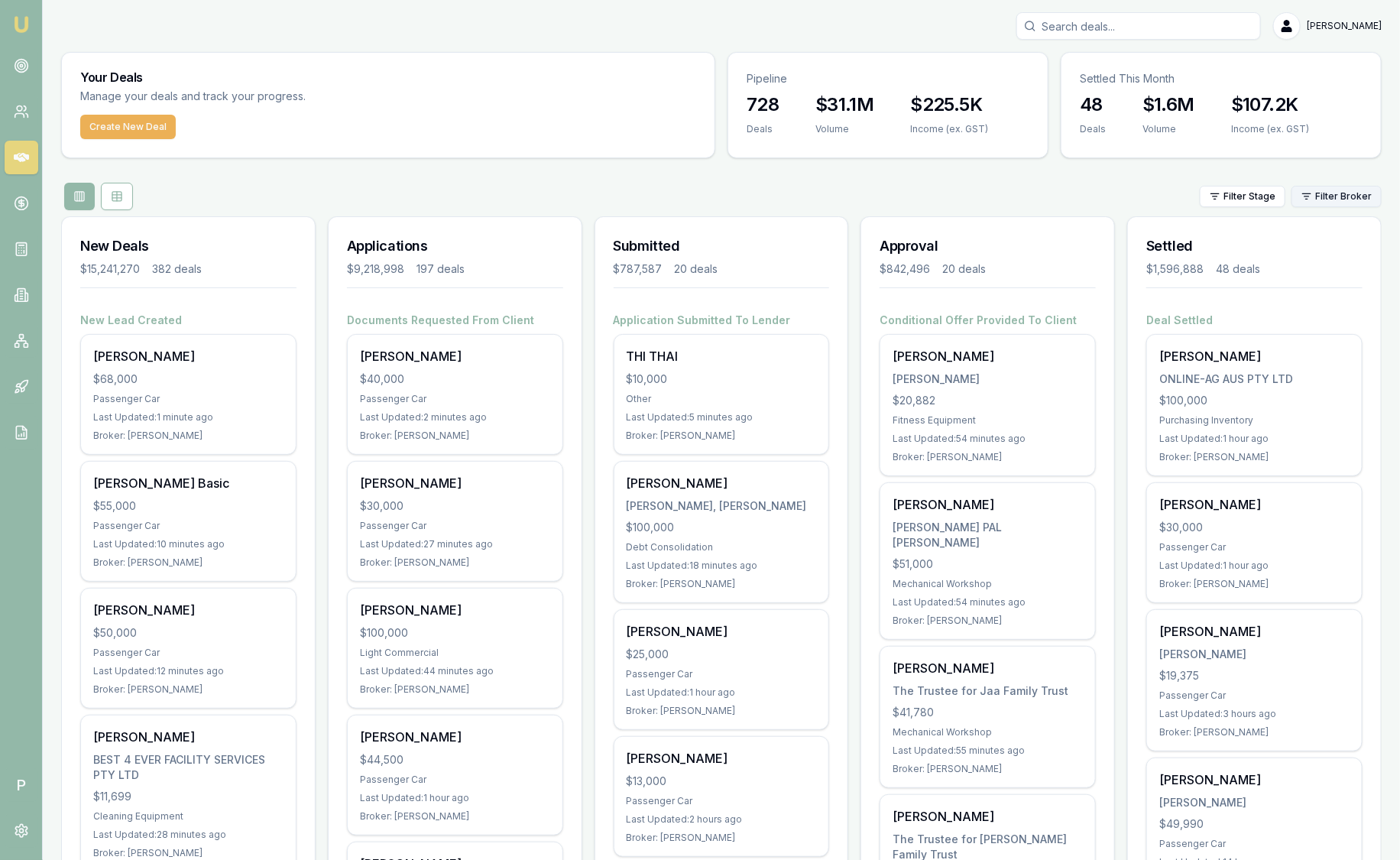
click at [1317, 201] on html "Emu Broker P Sam Crouch Toggle Menu Your Deals Manage your deals and track your…" at bounding box center [700, 430] width 1400 height 860
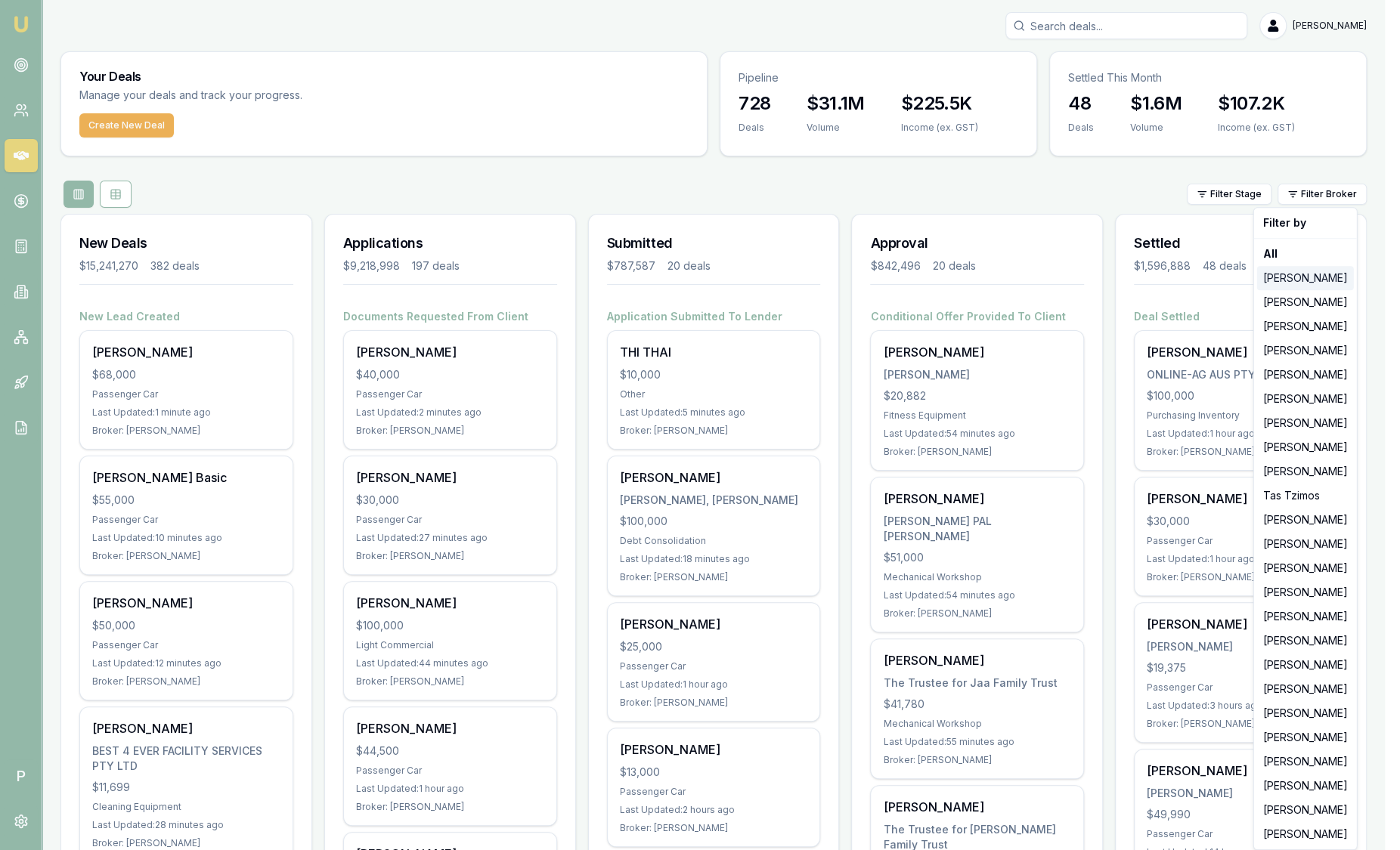
click at [1294, 285] on div "[PERSON_NAME]" at bounding box center [1305, 277] width 97 height 24
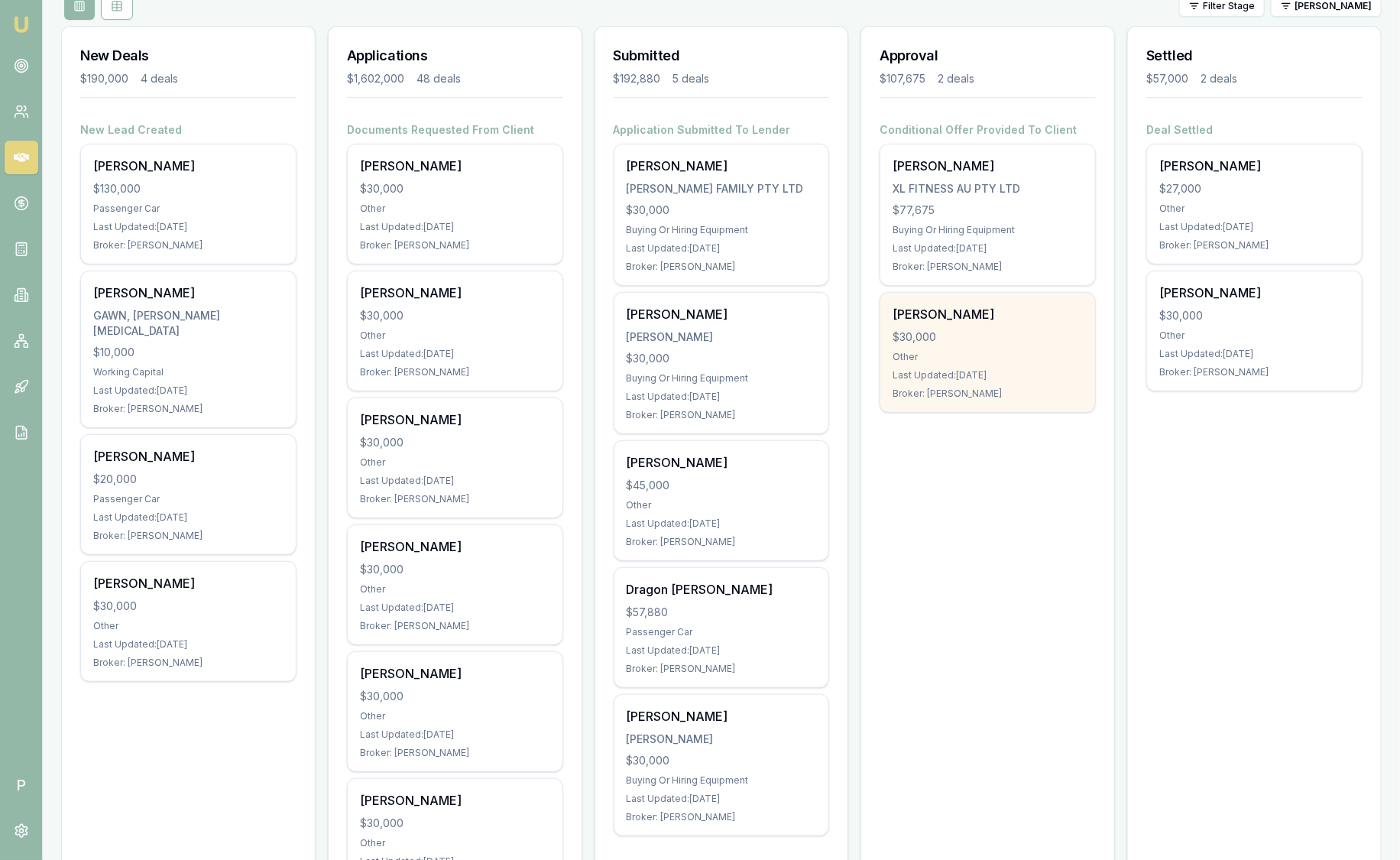
scroll to position [95, 0]
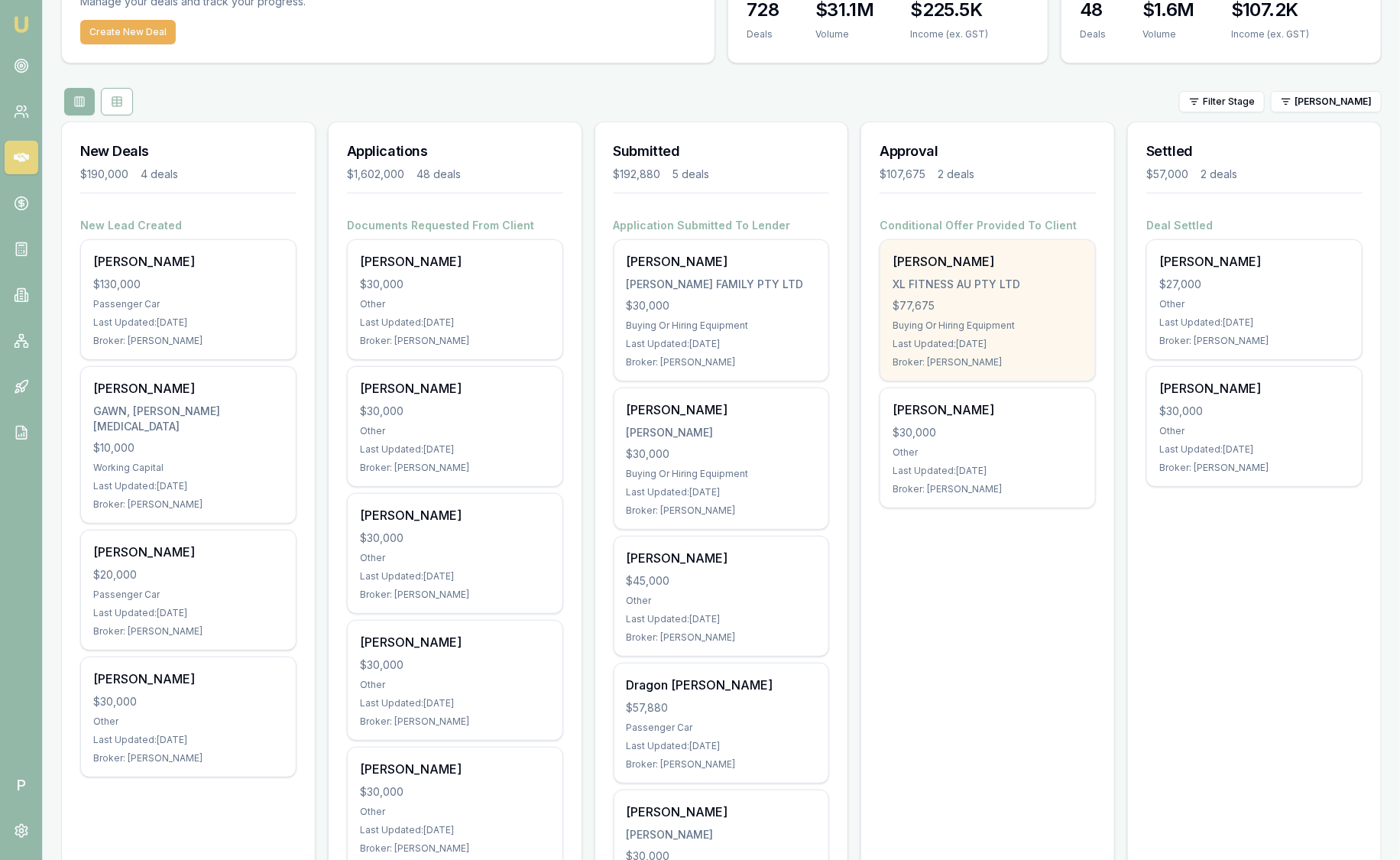
click at [976, 301] on div "$77,675" at bounding box center [988, 306] width 190 height 15
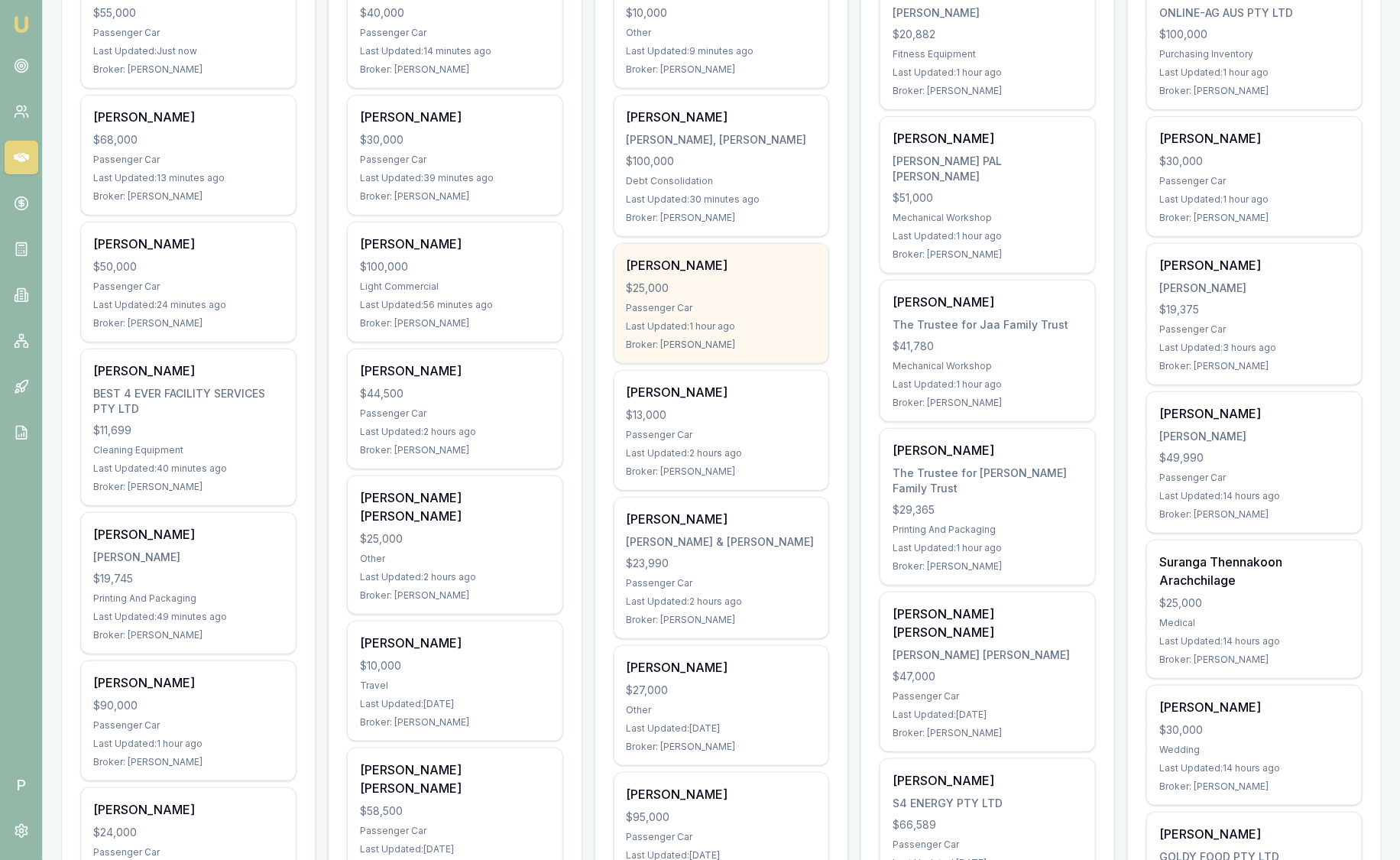
scroll to position [382, 0]
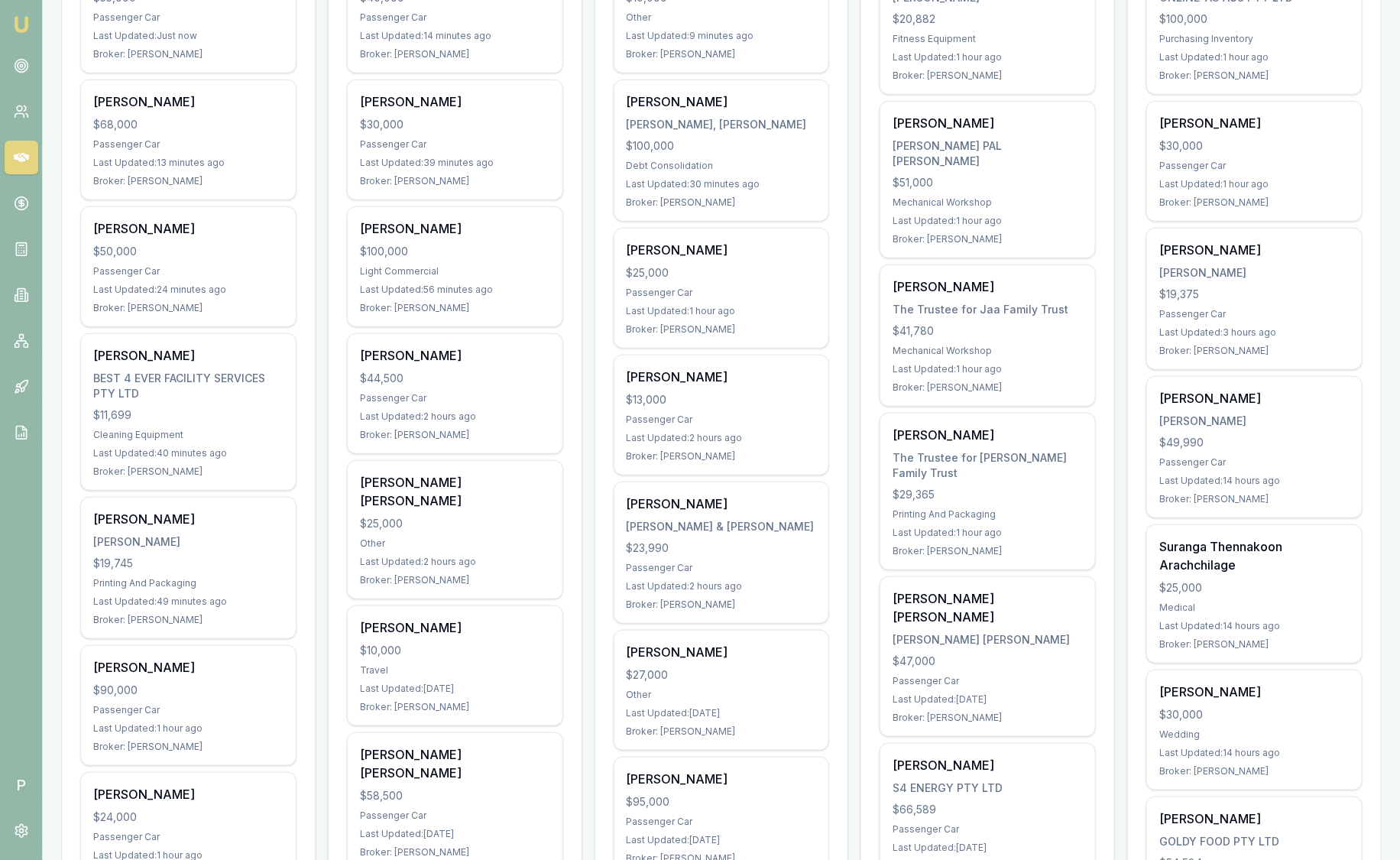
click at [18, 29] on img at bounding box center [22, 24] width 19 height 19
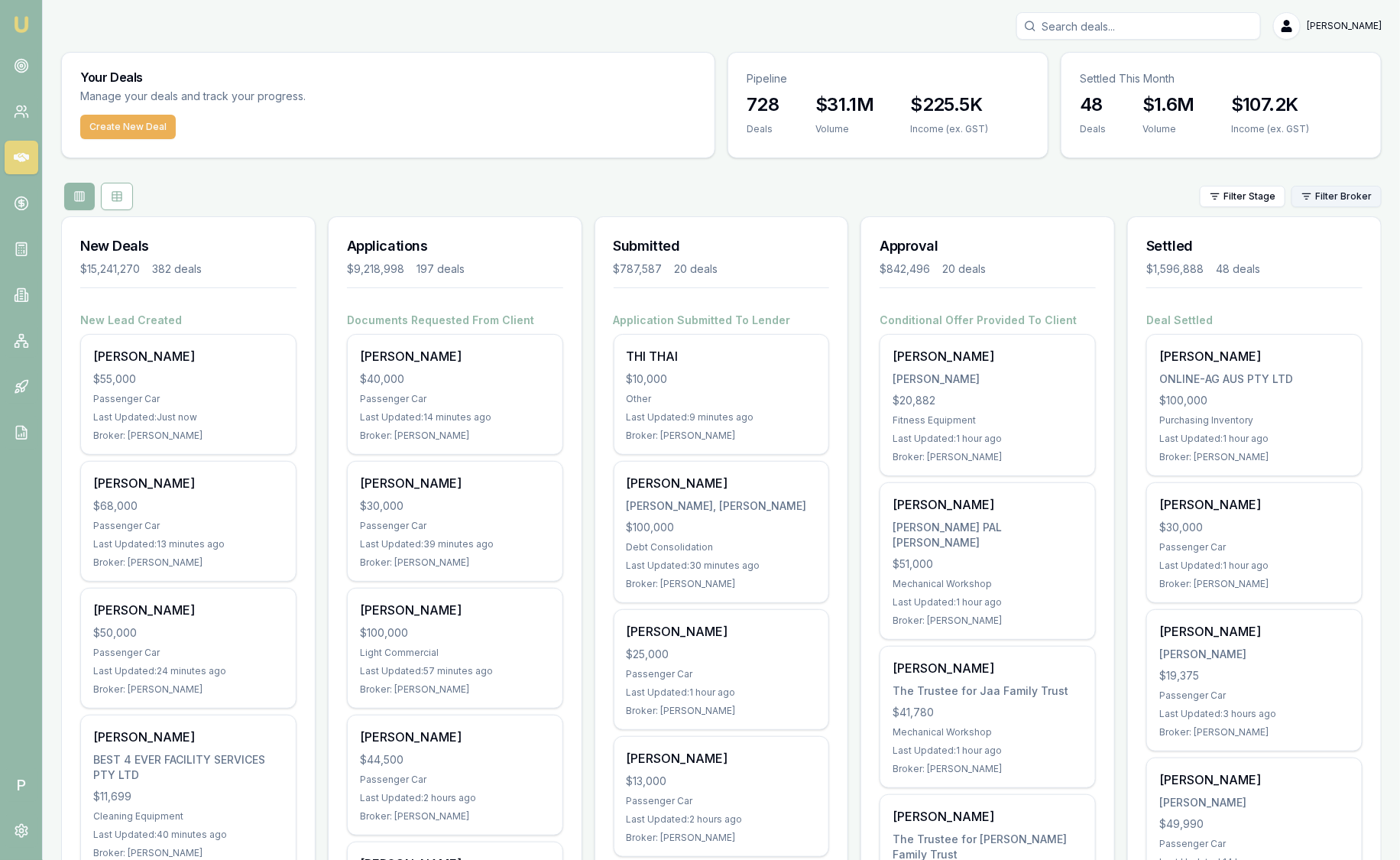
click at [1344, 199] on html "Emu Broker P [PERSON_NAME] Toggle Menu Your Deals Manage your deals and track y…" at bounding box center [700, 430] width 1400 height 860
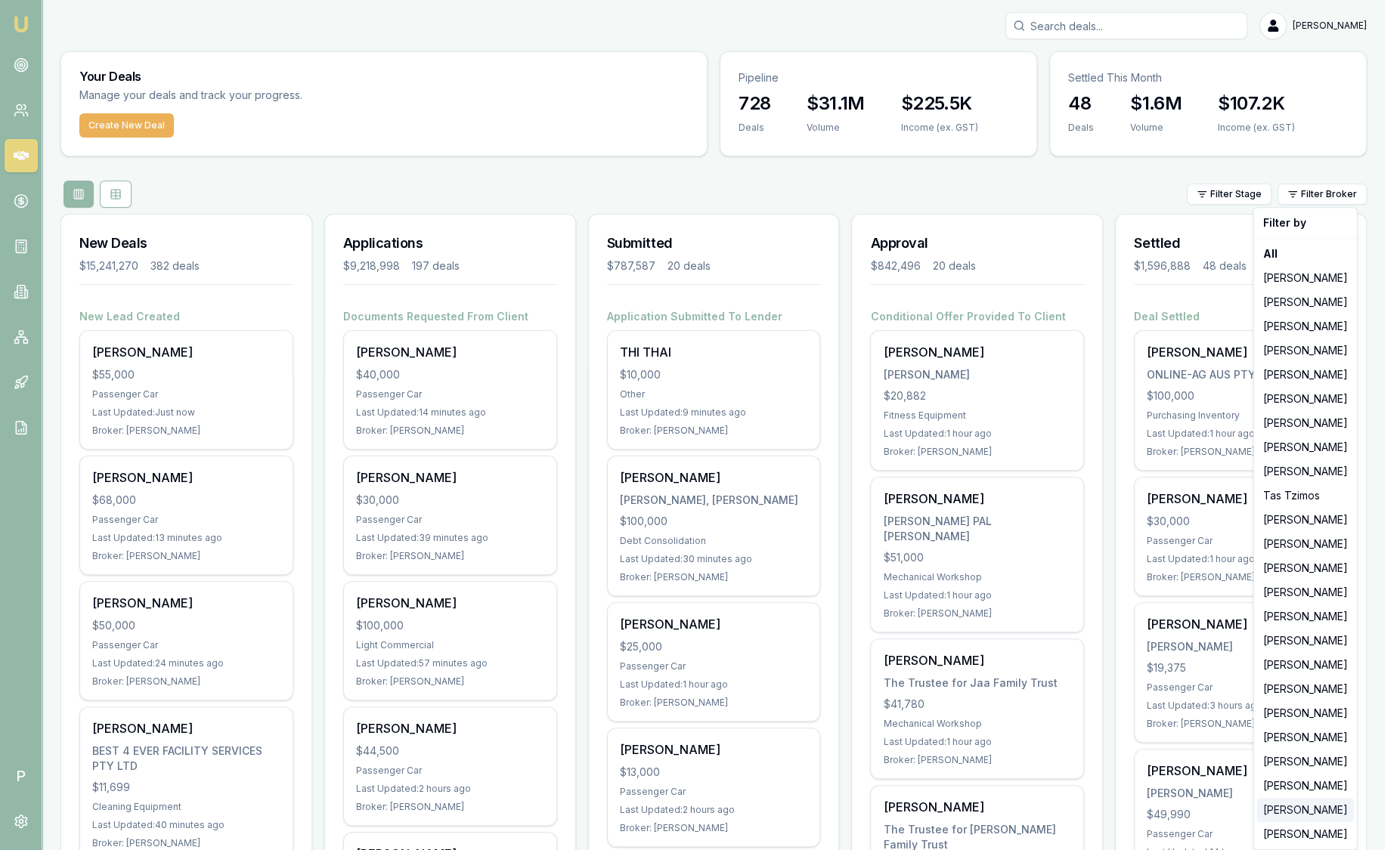
click at [1306, 807] on div "[PERSON_NAME]" at bounding box center [1305, 809] width 97 height 24
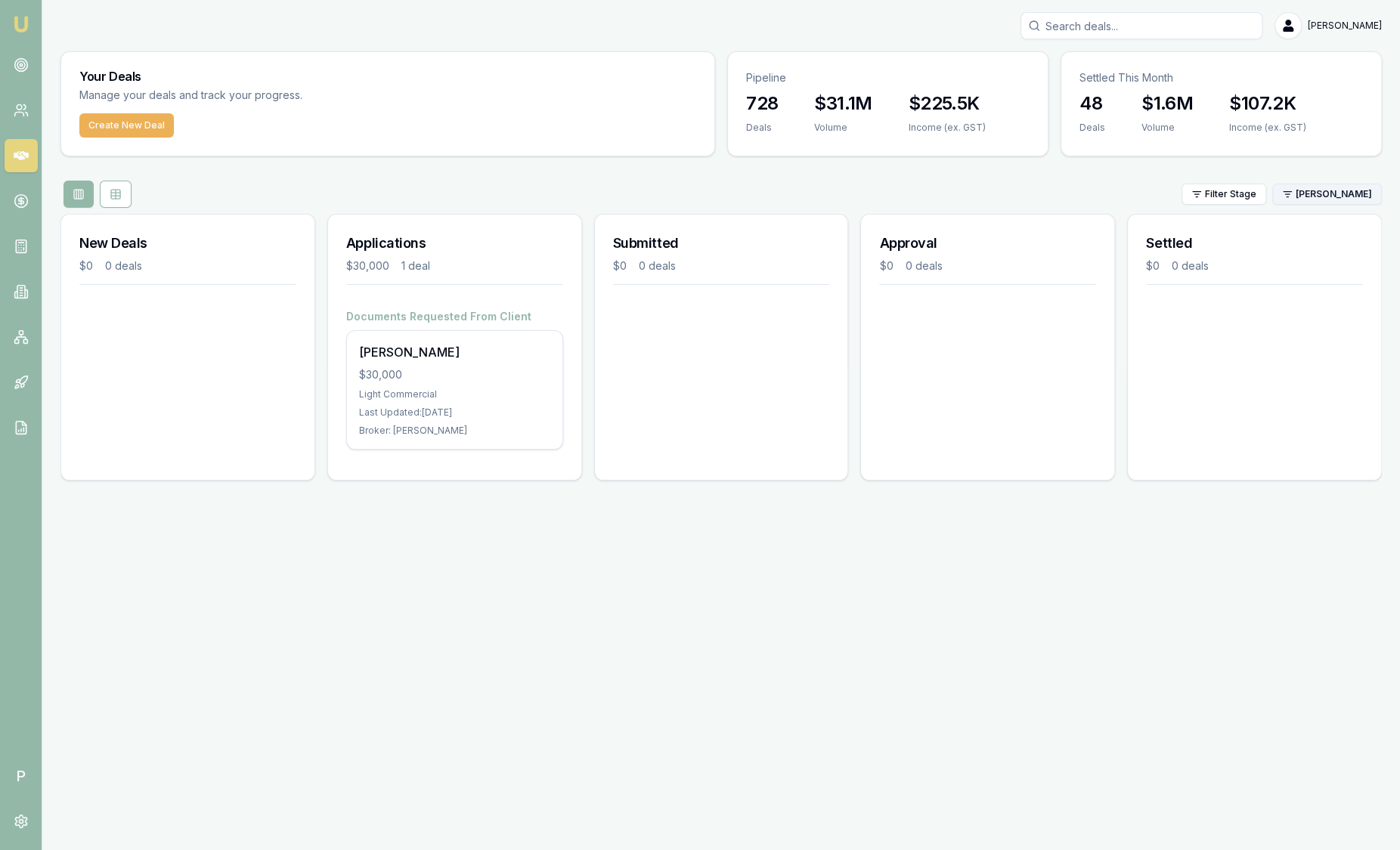
click at [1308, 189] on html "Emu Broker P [PERSON_NAME] Toggle Menu Your Deals Manage your deals and track y…" at bounding box center [700, 425] width 1400 height 850
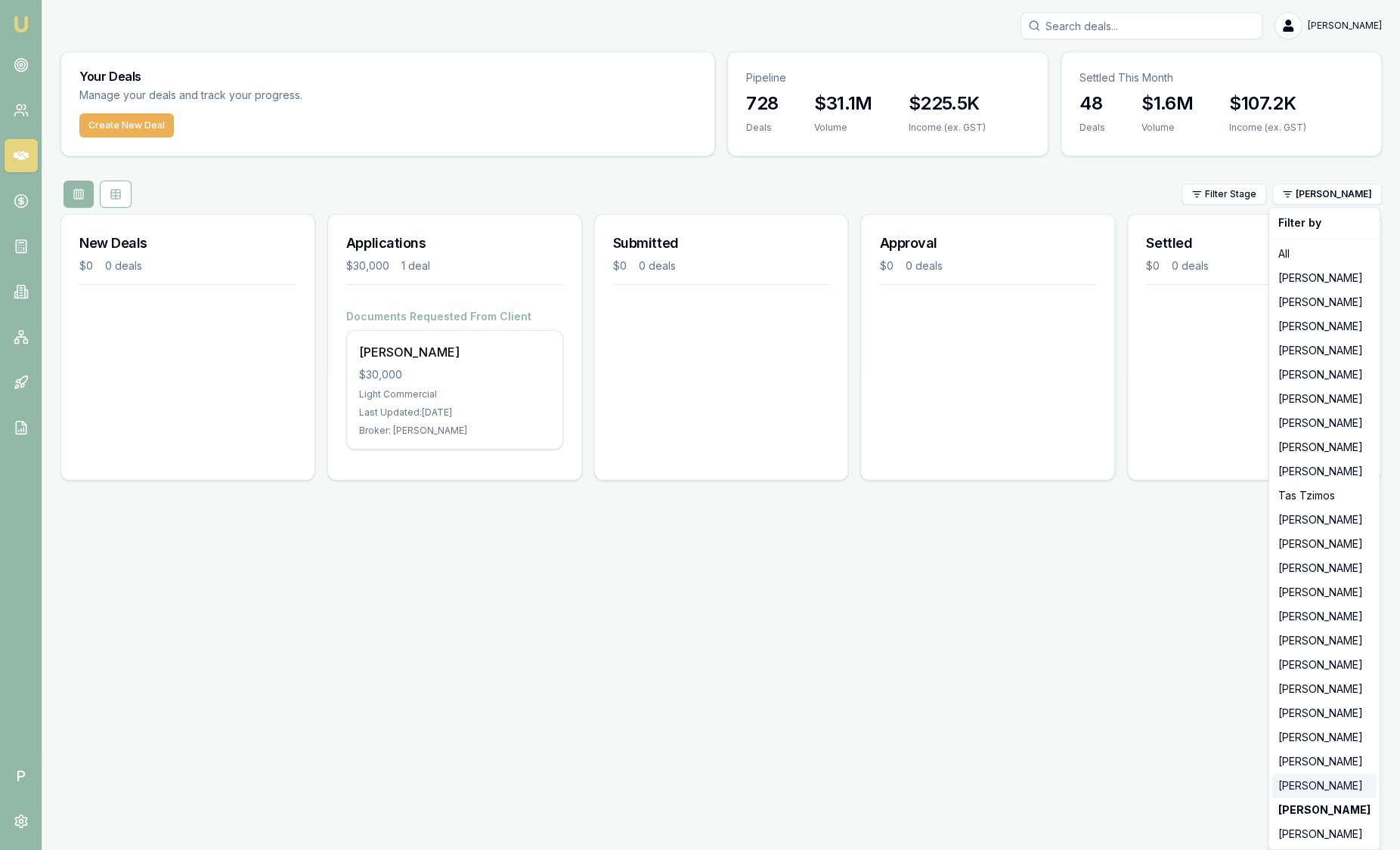
click at [1332, 788] on div "[PERSON_NAME]" at bounding box center [1323, 785] width 104 height 24
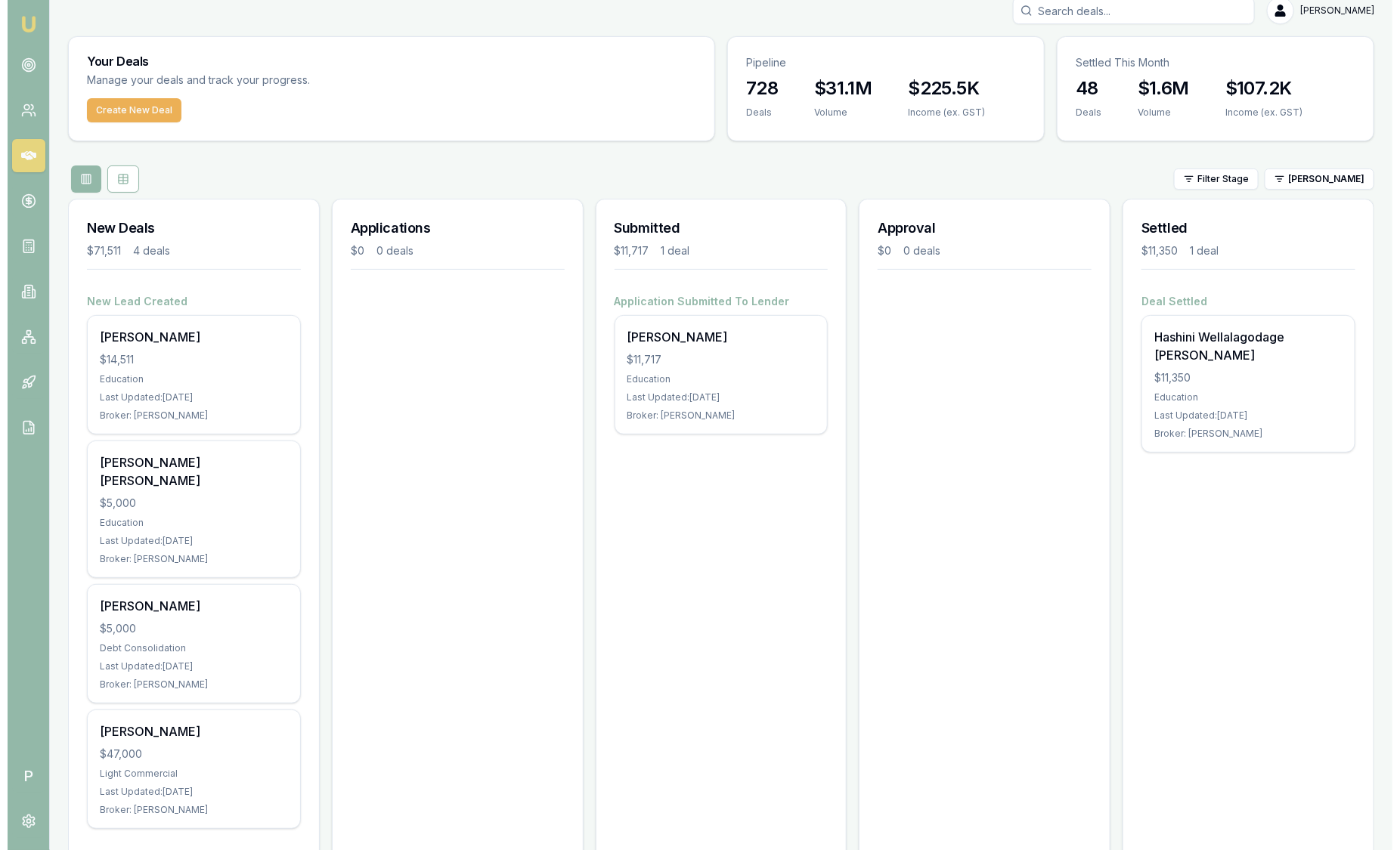
scroll to position [28, 0]
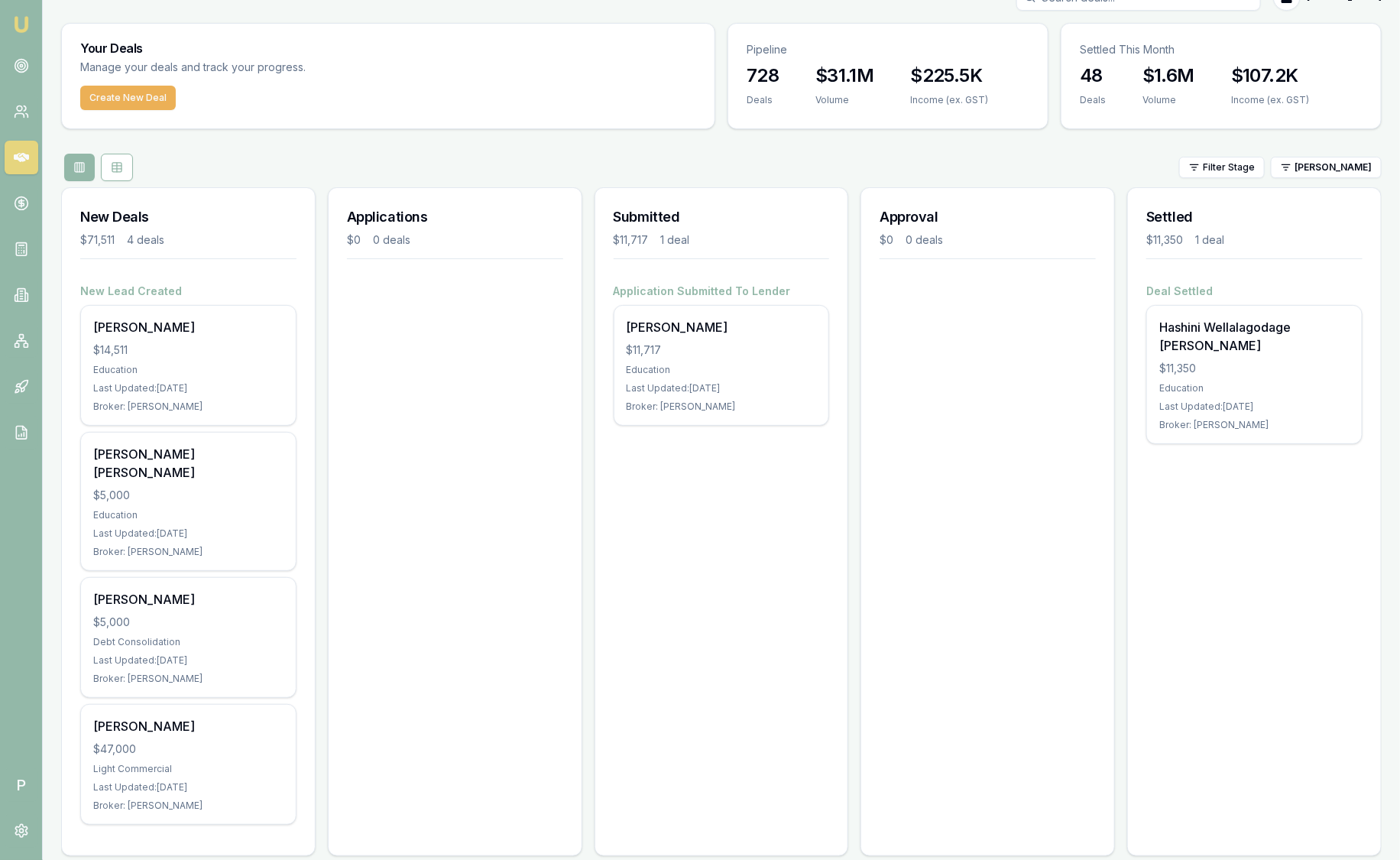
click at [1339, 179] on div "Filter Stage [PERSON_NAME]" at bounding box center [722, 167] width 1321 height 28
click at [1339, 163] on html "Emu Broker P [PERSON_NAME] Toggle Menu Your Deals Manage your deals and track y…" at bounding box center [700, 401] width 1400 height 860
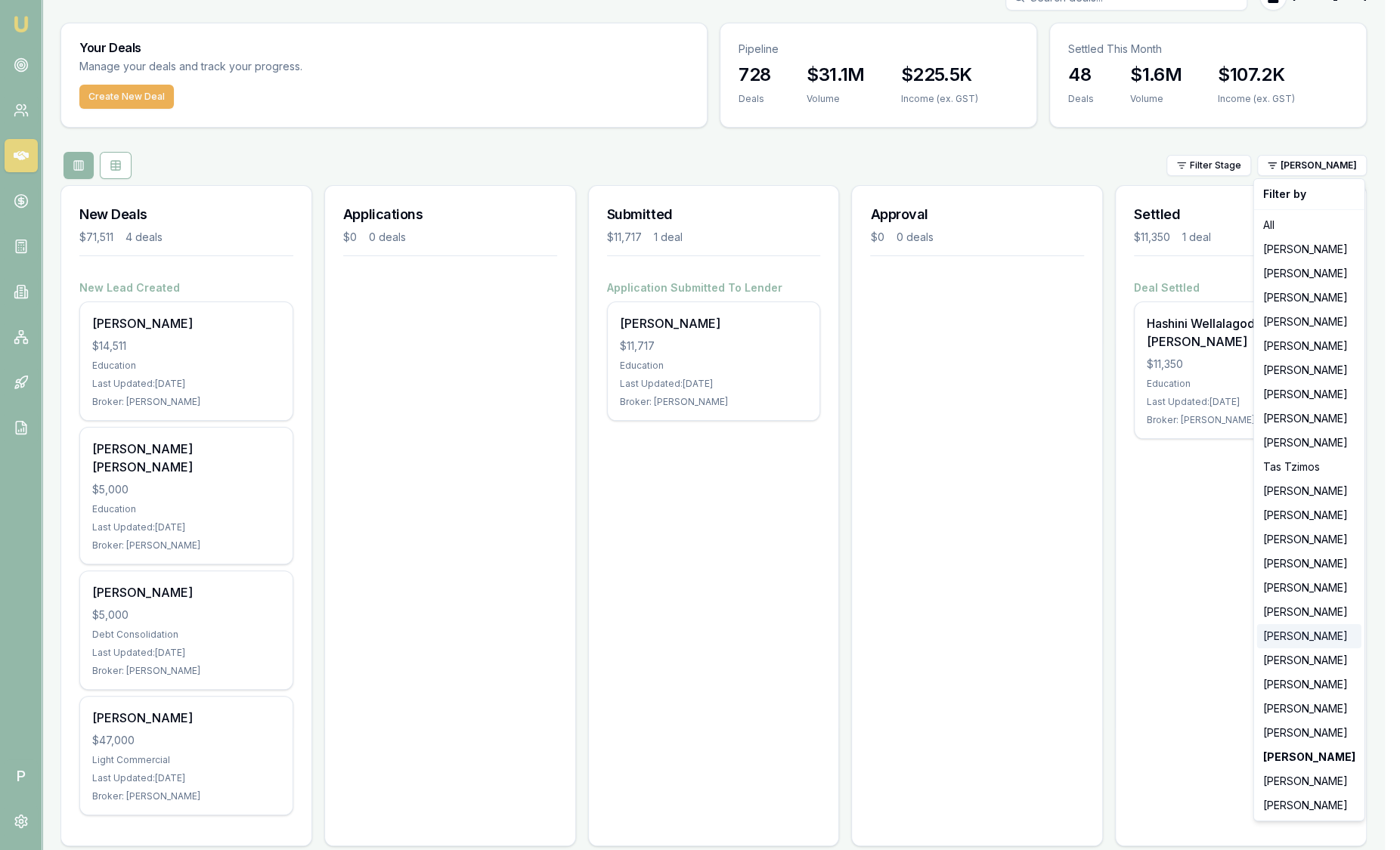
click at [1340, 636] on div "[PERSON_NAME]" at bounding box center [1308, 636] width 104 height 24
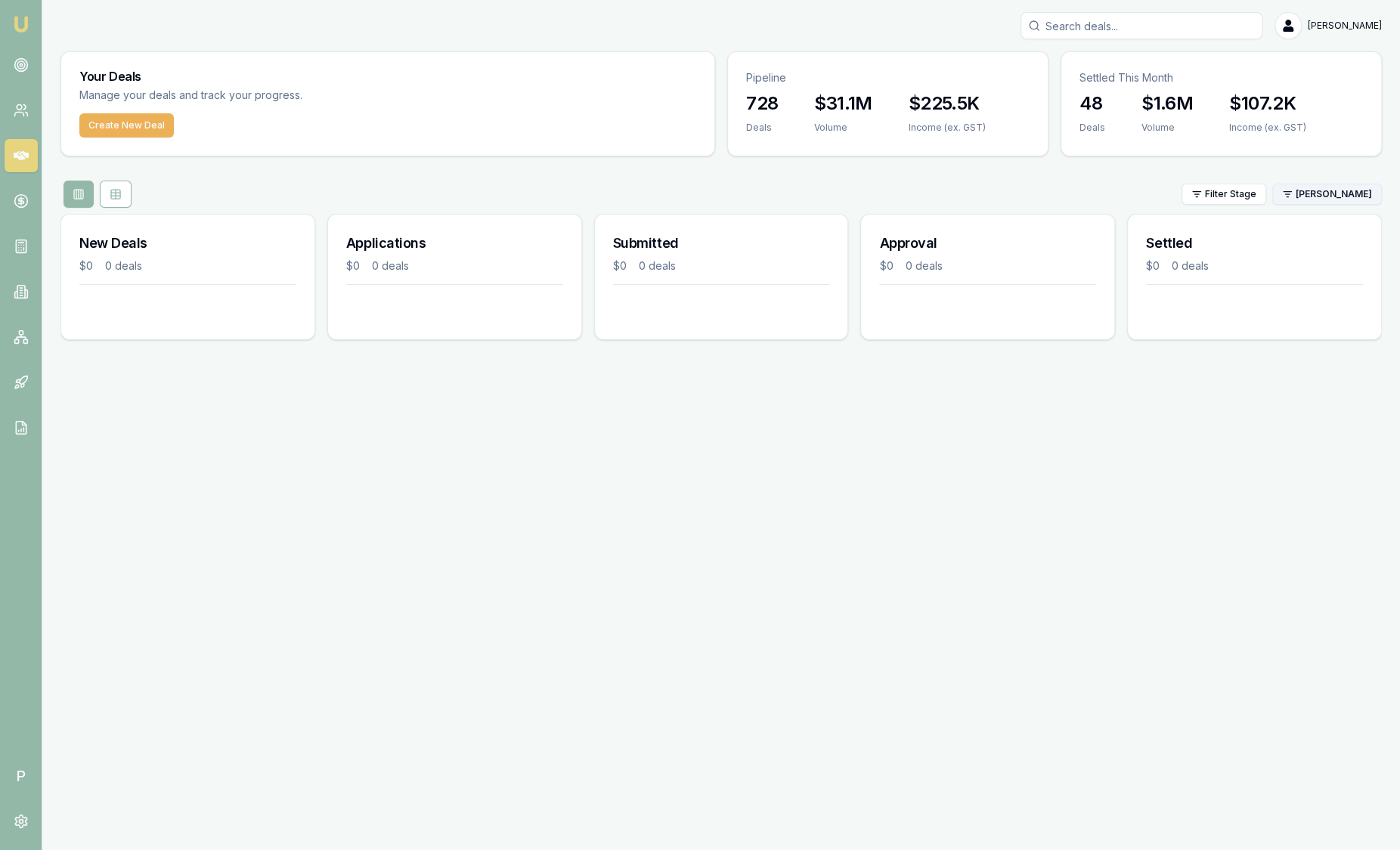
click at [1317, 200] on html "Emu Broker P [PERSON_NAME] Toggle Menu Your Deals Manage your deals and track y…" at bounding box center [700, 425] width 1400 height 850
